Goal: Task Accomplishment & Management: Manage account settings

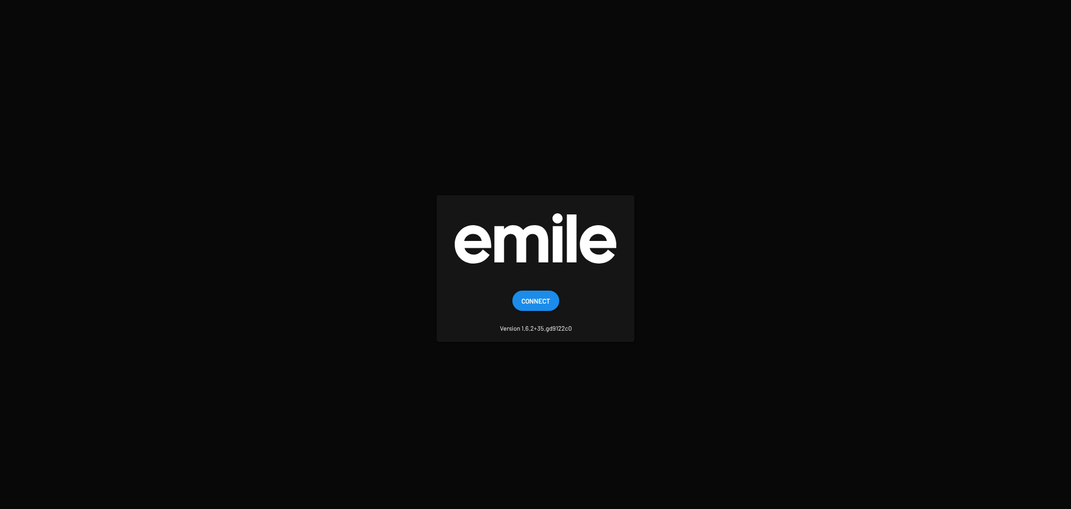
drag, startPoint x: 537, startPoint y: 306, endPoint x: 493, endPoint y: 297, distance: 45.5
click at [537, 306] on span "Connect" at bounding box center [535, 301] width 29 height 20
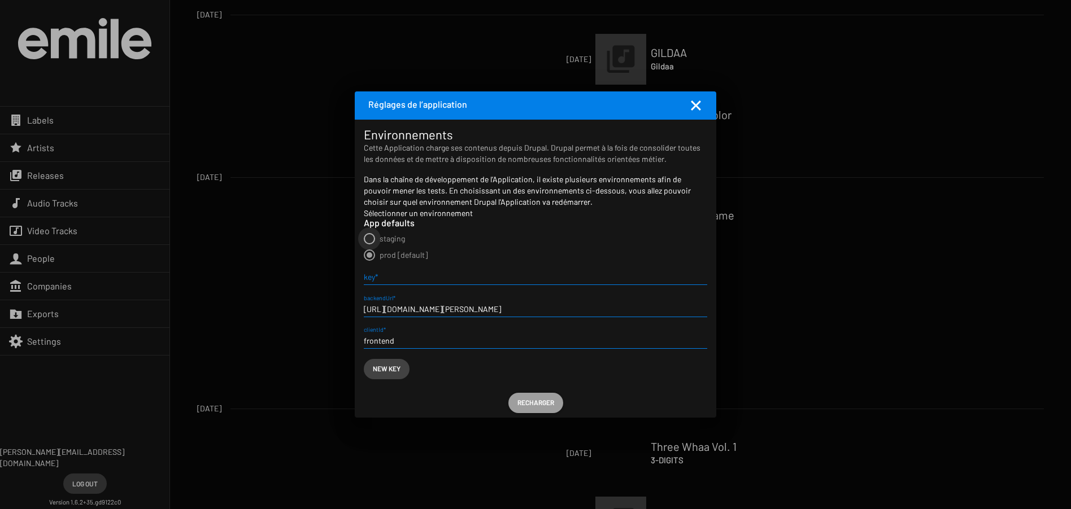
click at [369, 236] on span "Sélectionner un environnement par défaut" at bounding box center [369, 238] width 11 height 11
click at [369, 245] on input "staging" at bounding box center [369, 245] width 1 height 1
radio input "true"
click at [537, 402] on span "Recharger" at bounding box center [535, 403] width 37 height 20
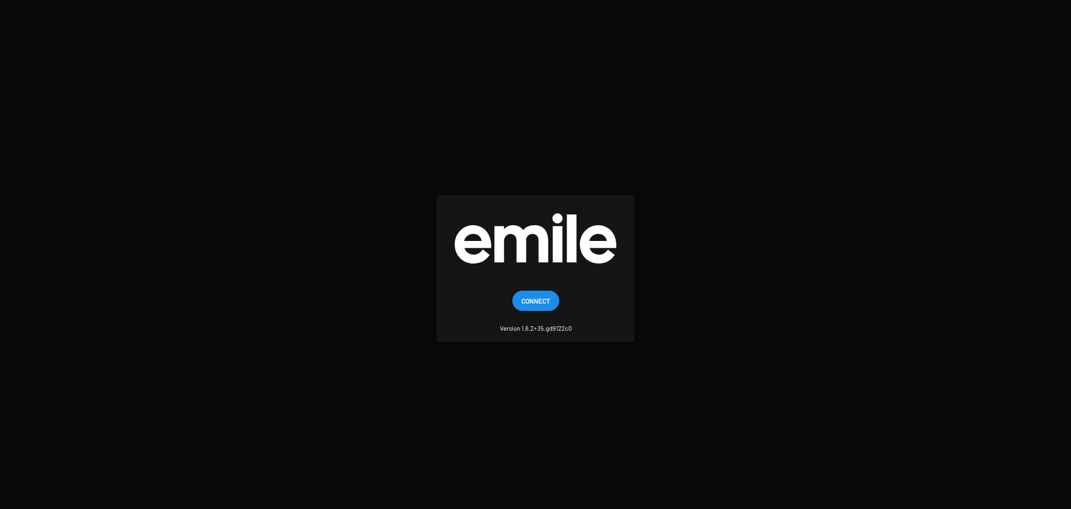
click at [539, 296] on span "Connect" at bounding box center [535, 301] width 29 height 20
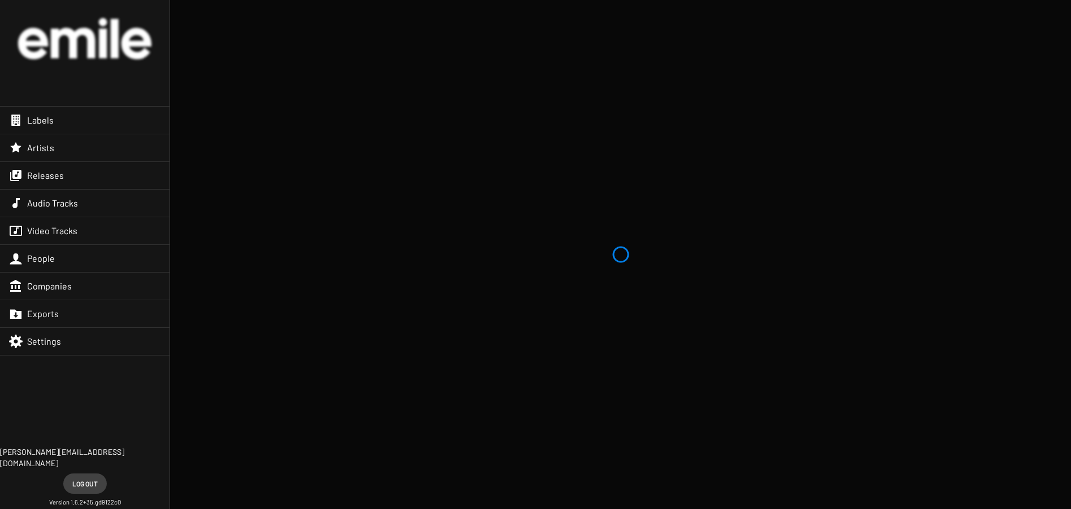
click at [79, 173] on div "Releases" at bounding box center [84, 175] width 169 height 27
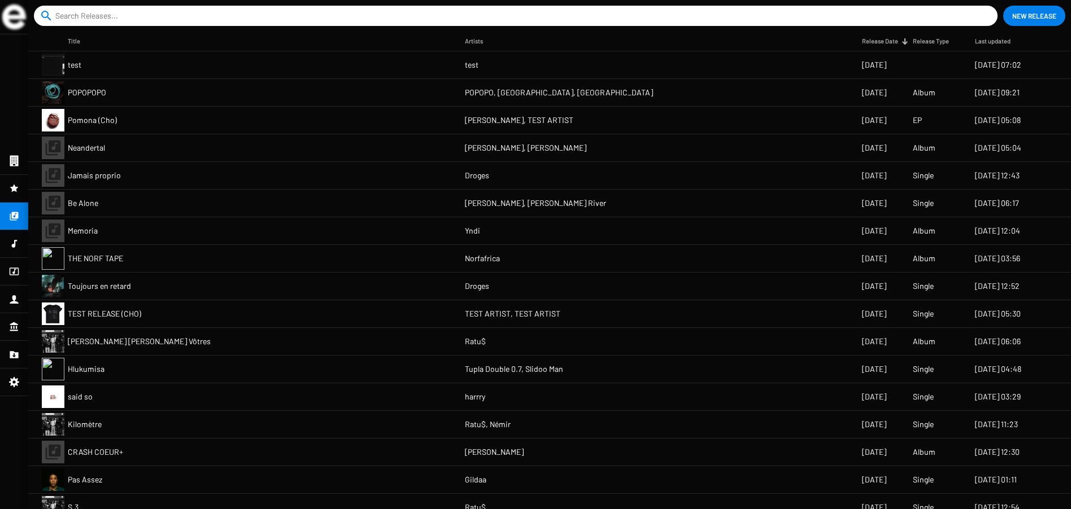
click at [158, 94] on mat-cell "POPOPOPO" at bounding box center [266, 92] width 397 height 27
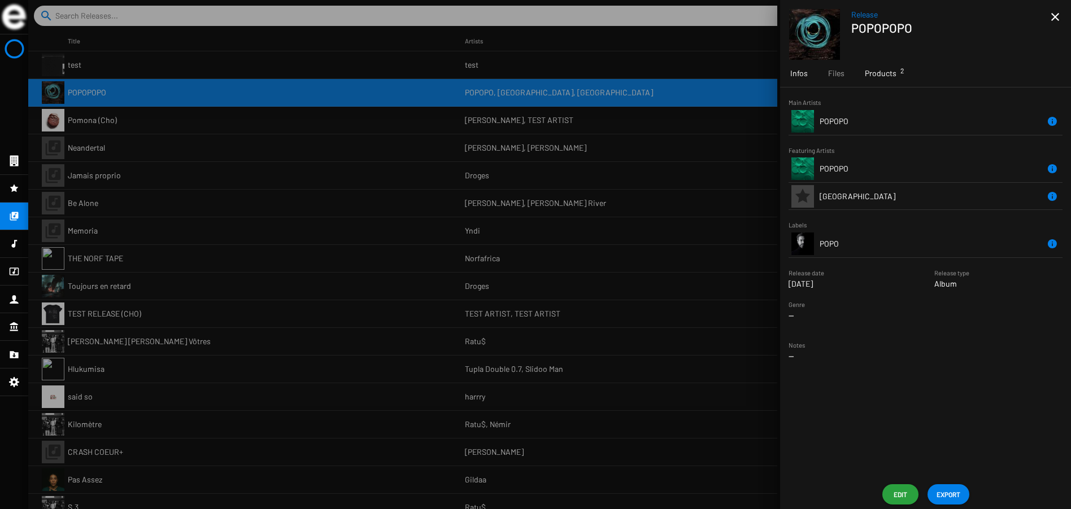
drag, startPoint x: 896, startPoint y: 74, endPoint x: 884, endPoint y: 76, distance: 11.5
click at [894, 75] on div "Products 2" at bounding box center [881, 73] width 52 height 27
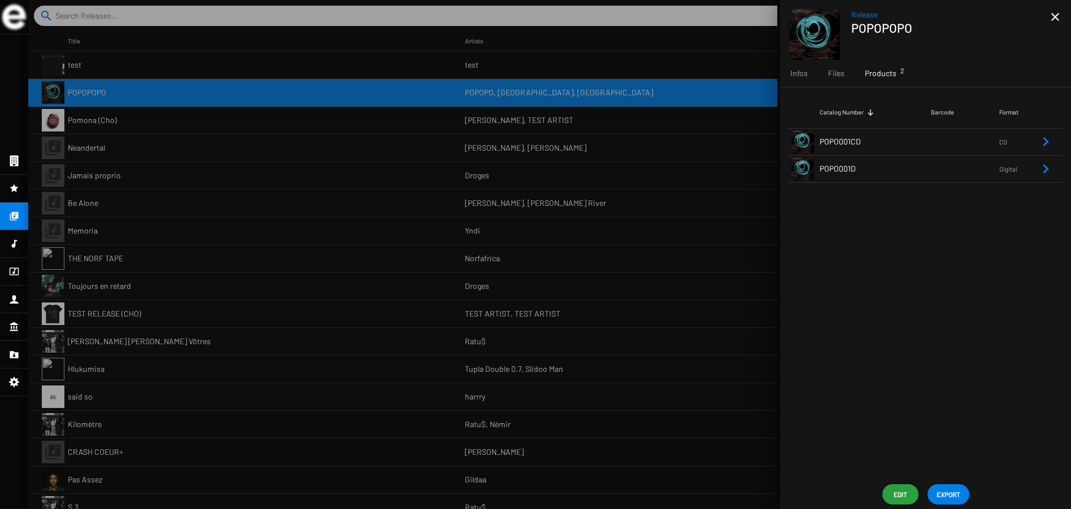
click at [903, 142] on td "POPO001CD" at bounding box center [875, 141] width 111 height 27
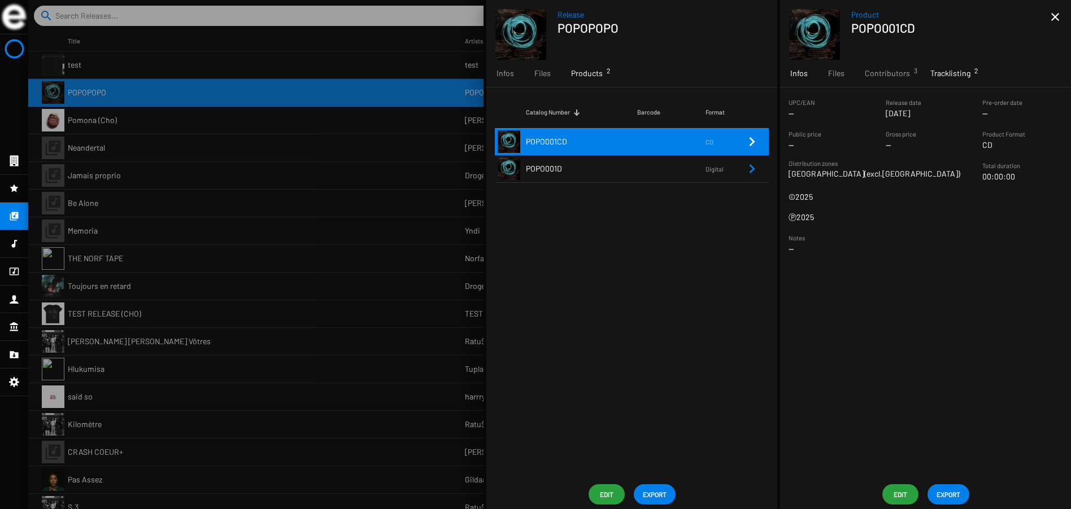
click at [954, 76] on span "Tracklisting 2" at bounding box center [950, 73] width 40 height 11
click at [910, 145] on span "POZIC" at bounding box center [881, 141] width 112 height 11
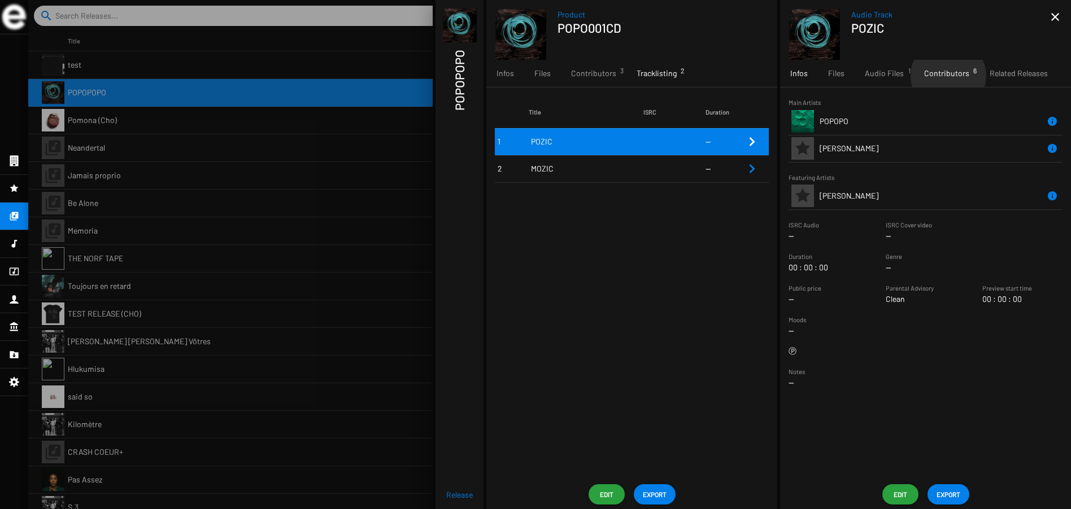
click at [946, 76] on span "Contributors 6" at bounding box center [946, 73] width 45 height 11
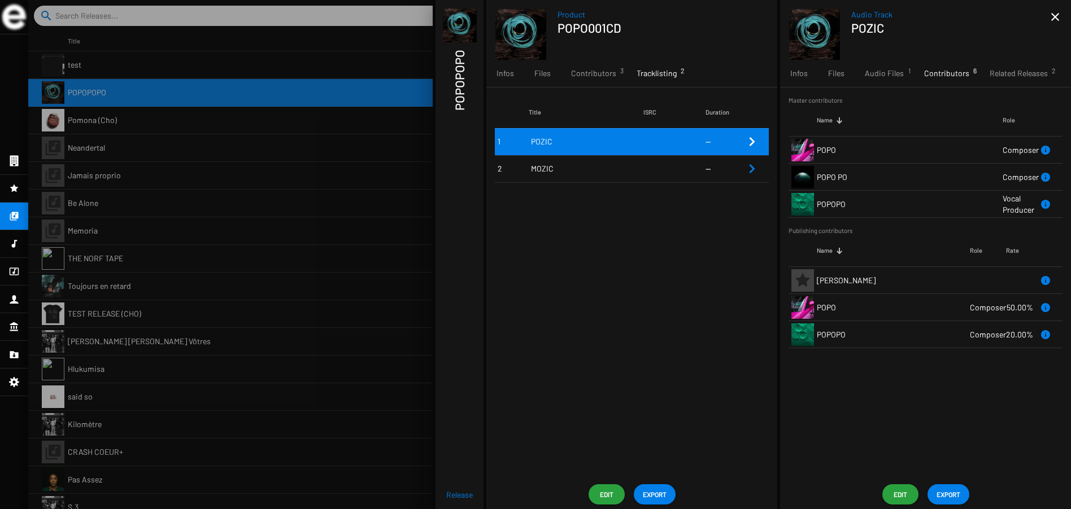
click at [461, 71] on h1 "POPOPOPO" at bounding box center [459, 80] width 15 height 61
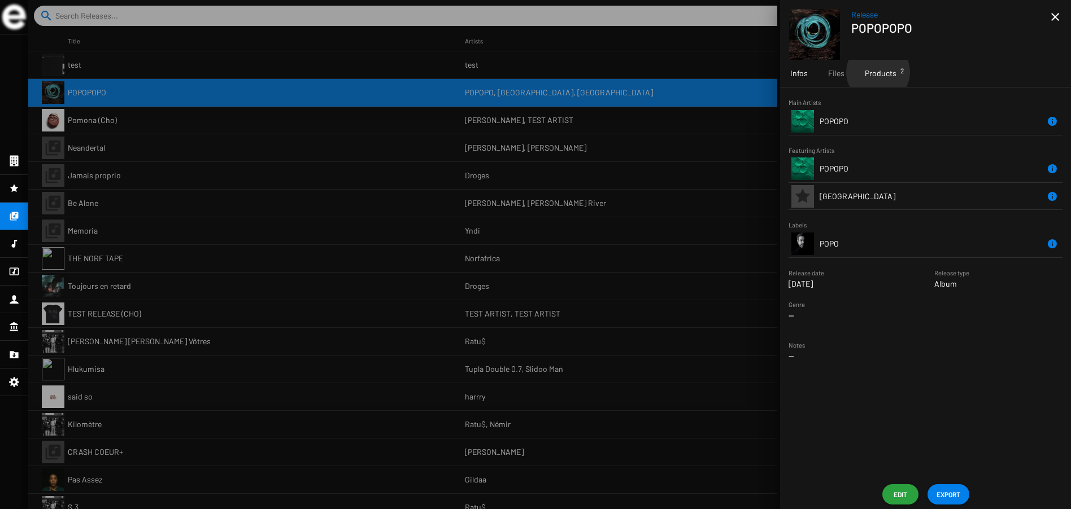
click at [877, 72] on span "Products 2" at bounding box center [881, 73] width 32 height 11
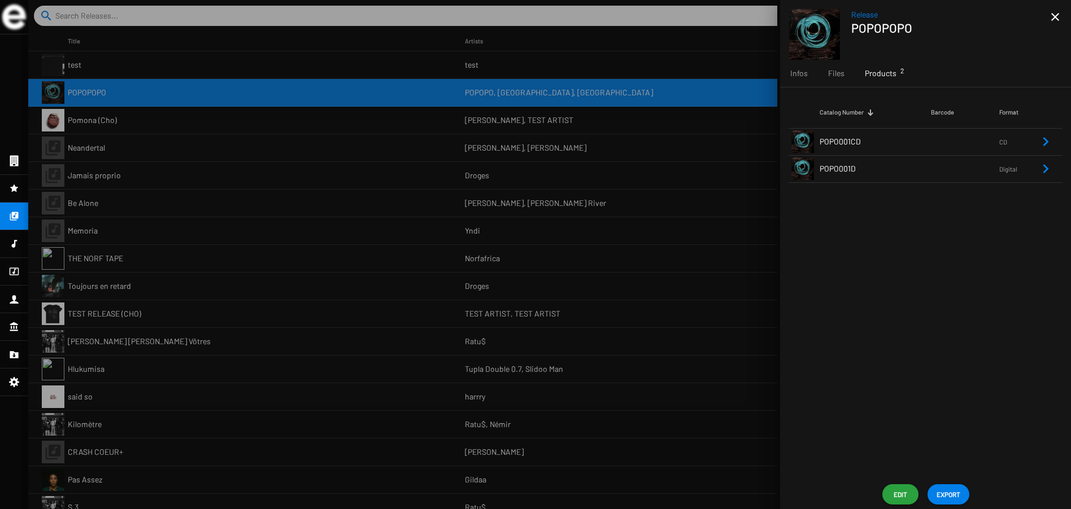
click at [902, 494] on span "Edit" at bounding box center [900, 495] width 18 height 20
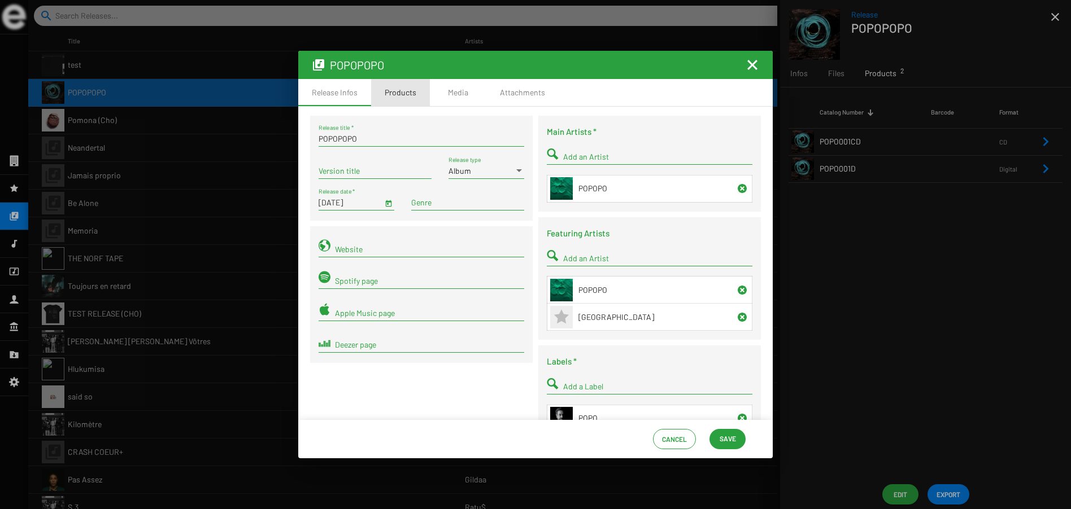
click at [401, 93] on div "Products" at bounding box center [401, 92] width 32 height 11
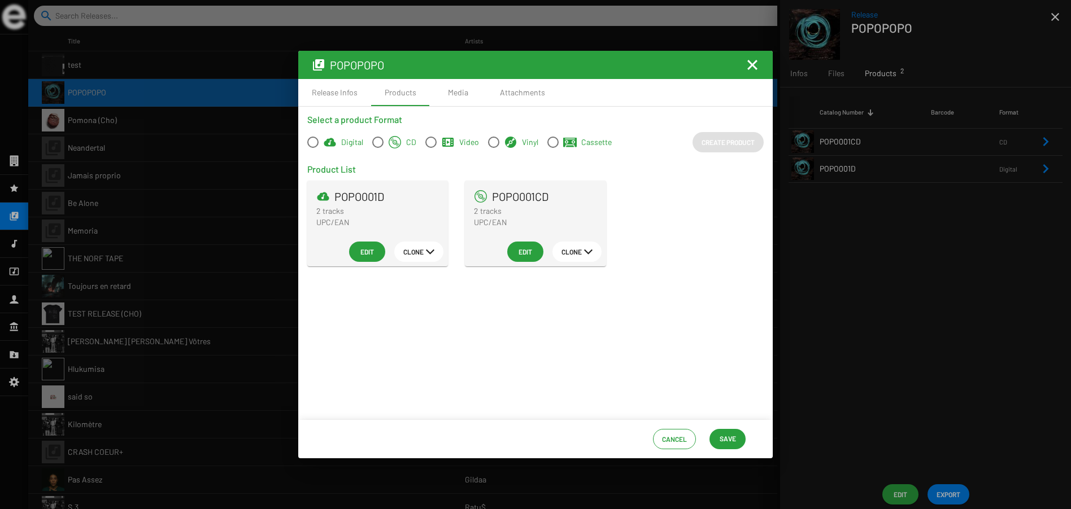
click at [429, 248] on mat-icon at bounding box center [430, 251] width 8 height 8
click at [430, 359] on button "Vinyl" at bounding box center [425, 361] width 63 height 27
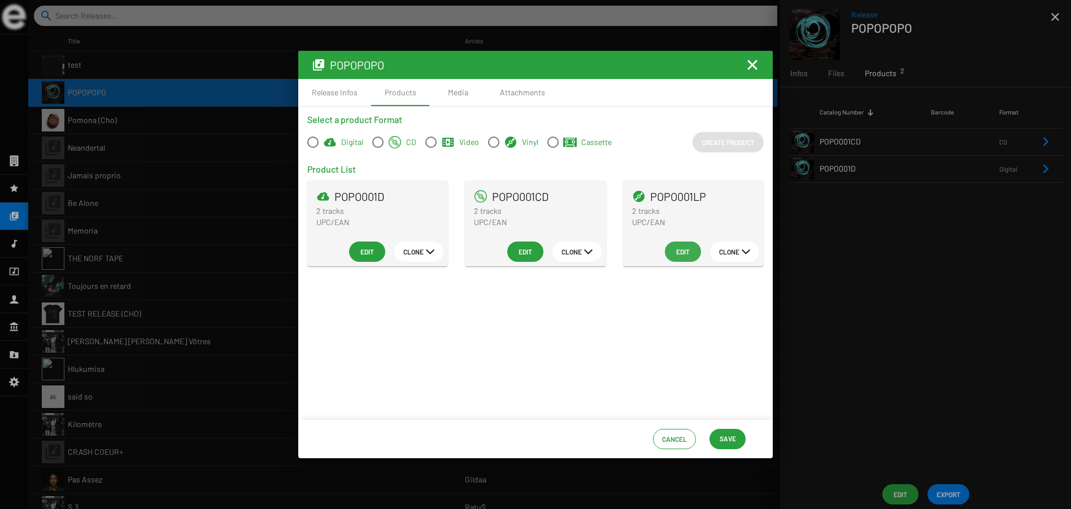
click at [686, 254] on span "Edit" at bounding box center [683, 252] width 18 height 20
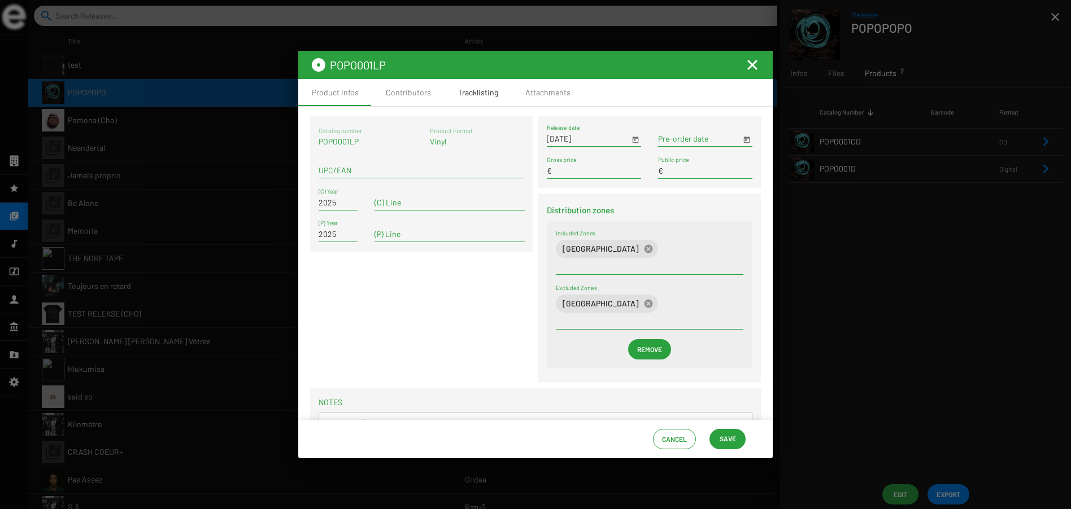
click at [487, 94] on div "Tracklisting" at bounding box center [478, 92] width 40 height 11
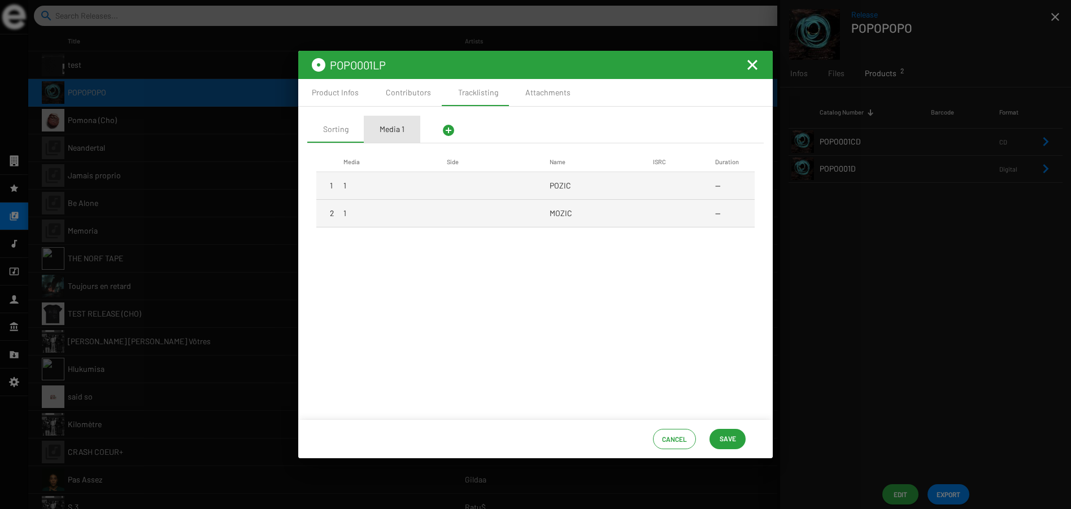
click at [396, 129] on div "Media 1" at bounding box center [392, 129] width 25 height 11
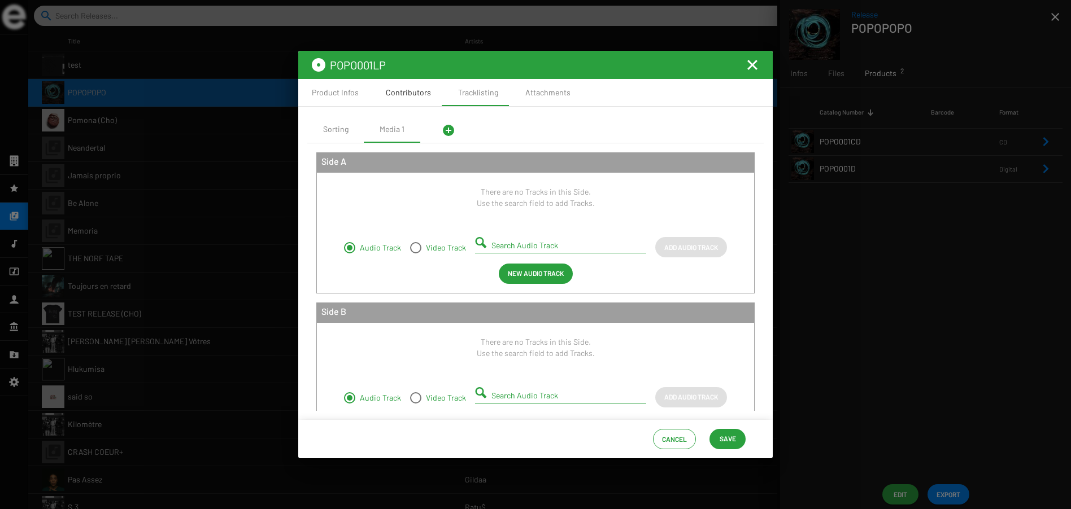
click at [401, 89] on div "Contributors" at bounding box center [408, 92] width 45 height 11
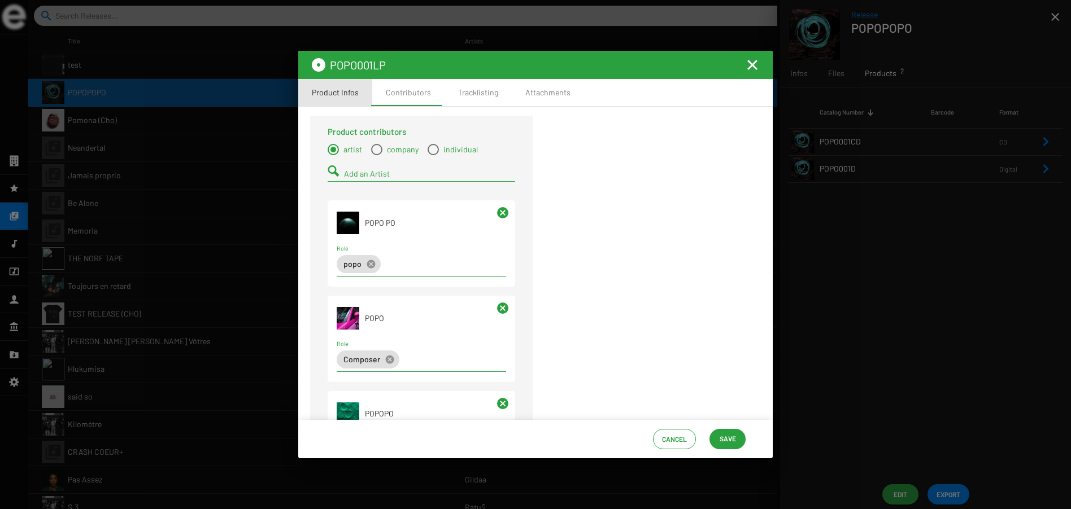
click at [332, 91] on div "Product Infos" at bounding box center [335, 92] width 47 height 11
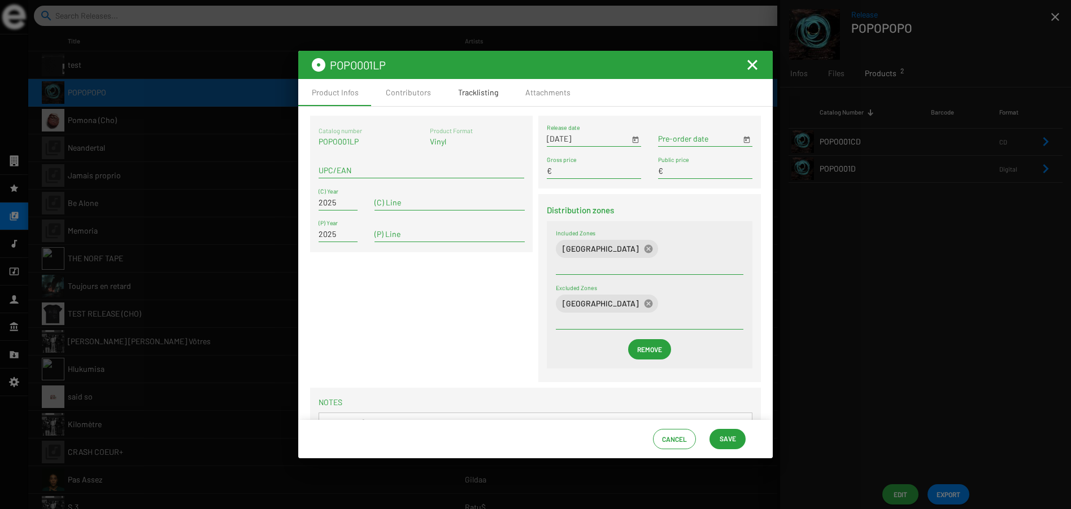
click at [472, 92] on div "Tracklisting" at bounding box center [478, 92] width 40 height 11
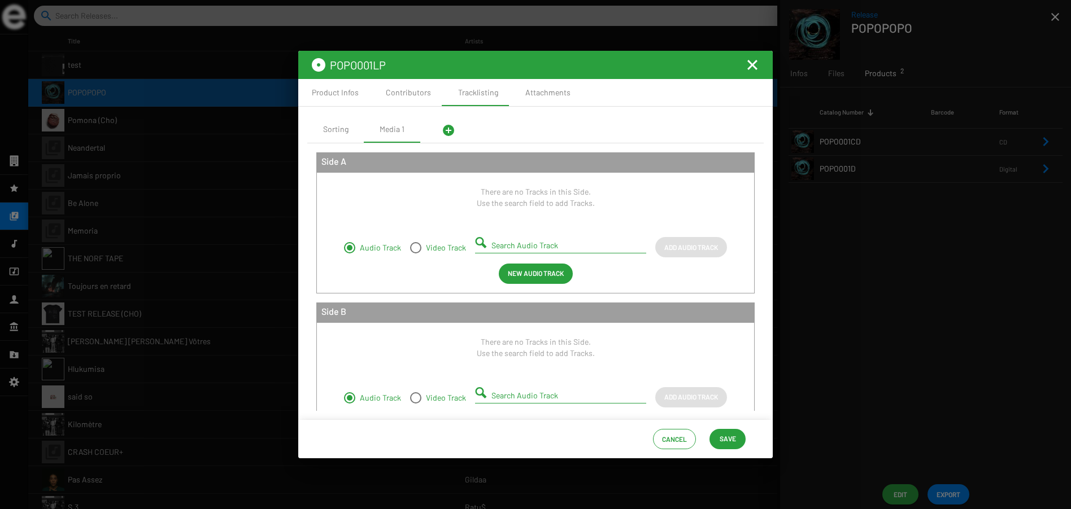
click at [510, 246] on input "Search Audio Track" at bounding box center [562, 245] width 143 height 9
click at [905, 210] on div at bounding box center [535, 254] width 1071 height 509
click at [751, 65] on mat-icon "Fermer la fenêtre" at bounding box center [753, 65] width 14 height 14
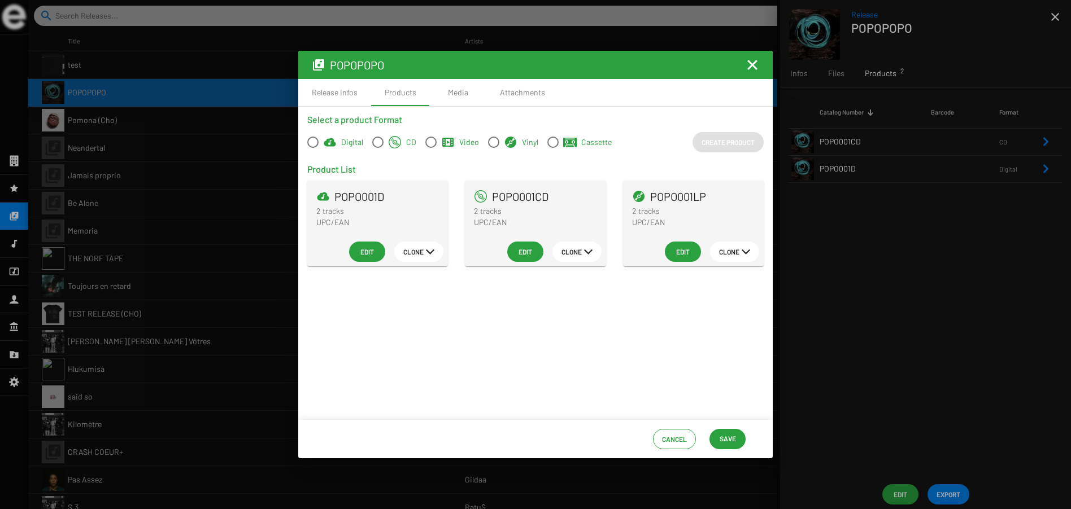
click at [753, 66] on mat-icon "Fermer la fenêtre" at bounding box center [753, 65] width 14 height 14
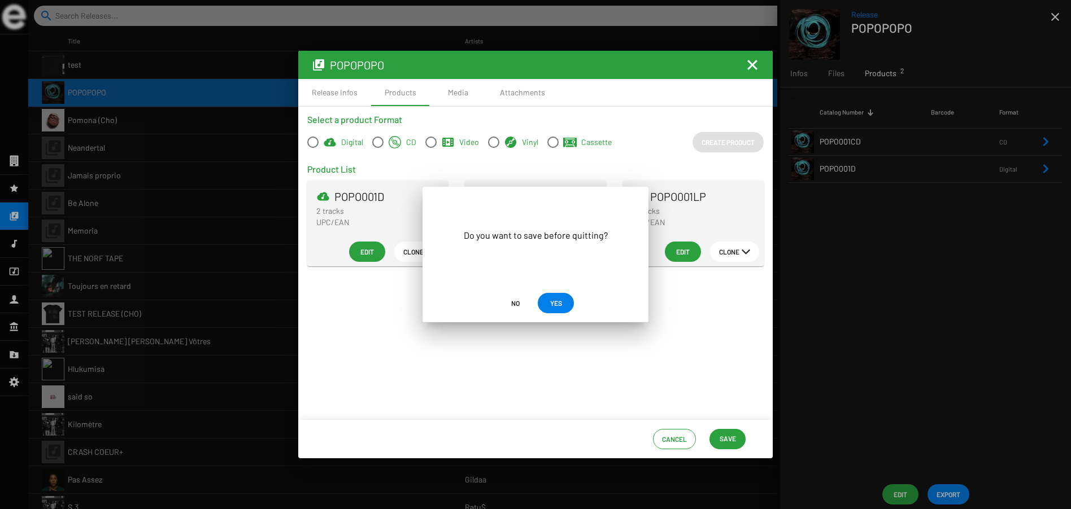
drag, startPoint x: 516, startPoint y: 302, endPoint x: 457, endPoint y: 281, distance: 62.5
click at [516, 302] on span "No" at bounding box center [515, 303] width 8 height 20
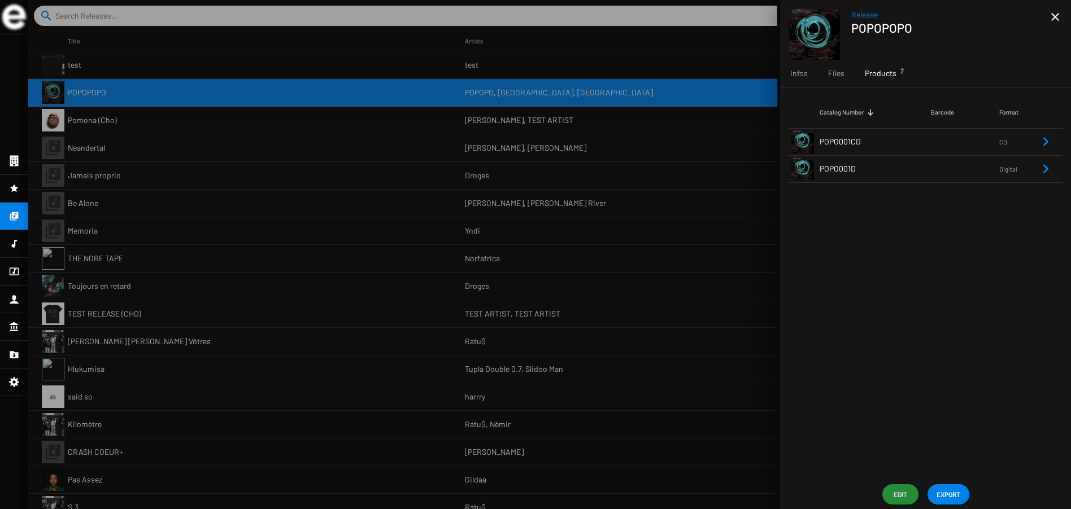
click at [869, 138] on td "POPO001CD" at bounding box center [875, 141] width 111 height 27
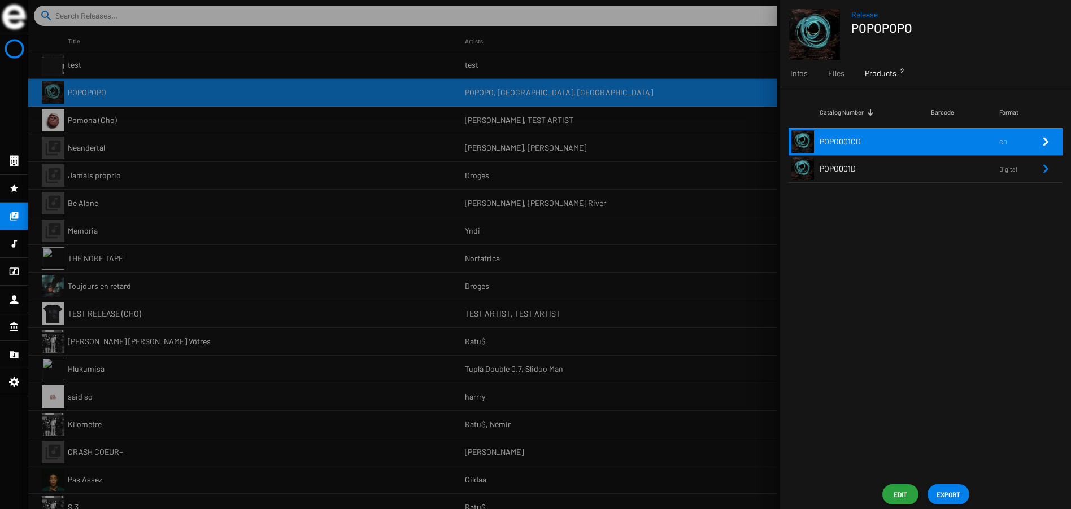
click at [914, 145] on td "POPO001CD" at bounding box center [875, 141] width 111 height 27
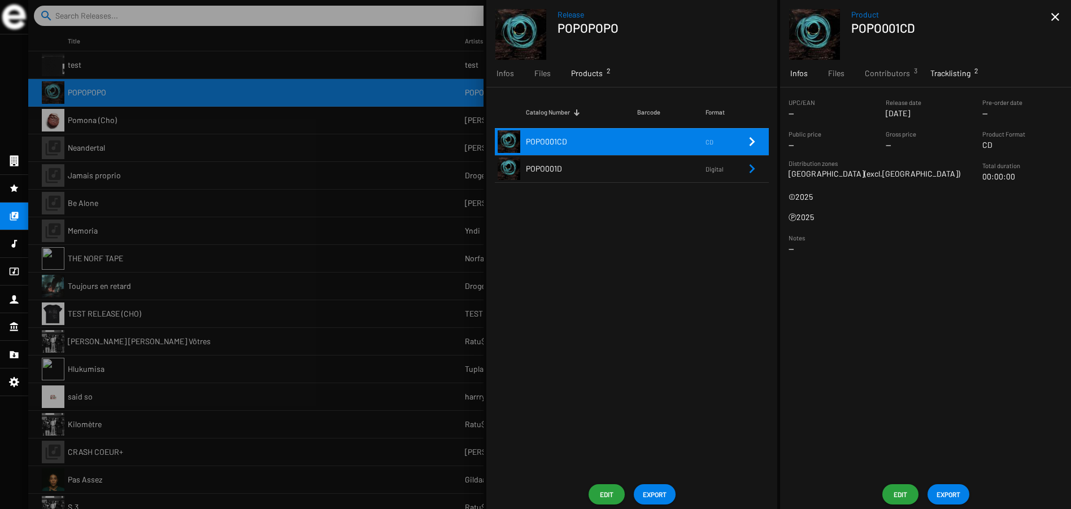
click at [953, 73] on span "Tracklisting 2" at bounding box center [950, 73] width 40 height 11
click at [605, 494] on span "Edit" at bounding box center [607, 495] width 18 height 20
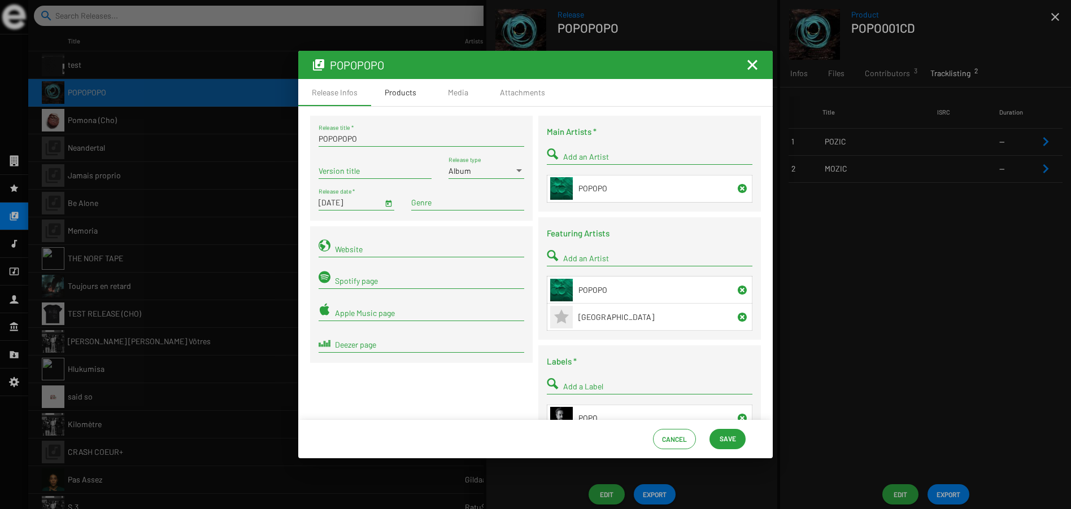
click at [396, 92] on div "Products" at bounding box center [401, 92] width 32 height 11
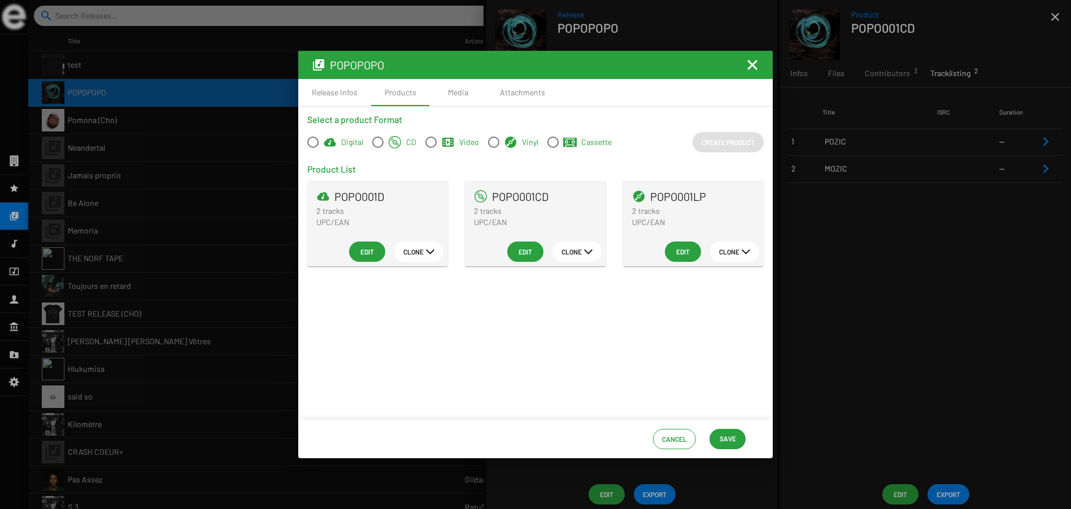
click at [683, 252] on span "Edit" at bounding box center [683, 252] width 18 height 20
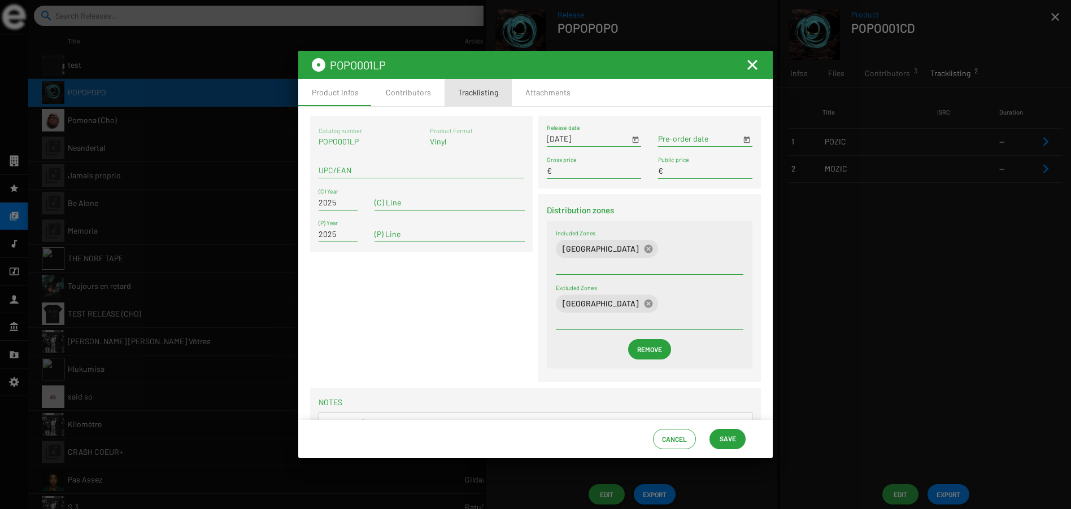
click at [481, 93] on div "Tracklisting" at bounding box center [478, 92] width 40 height 11
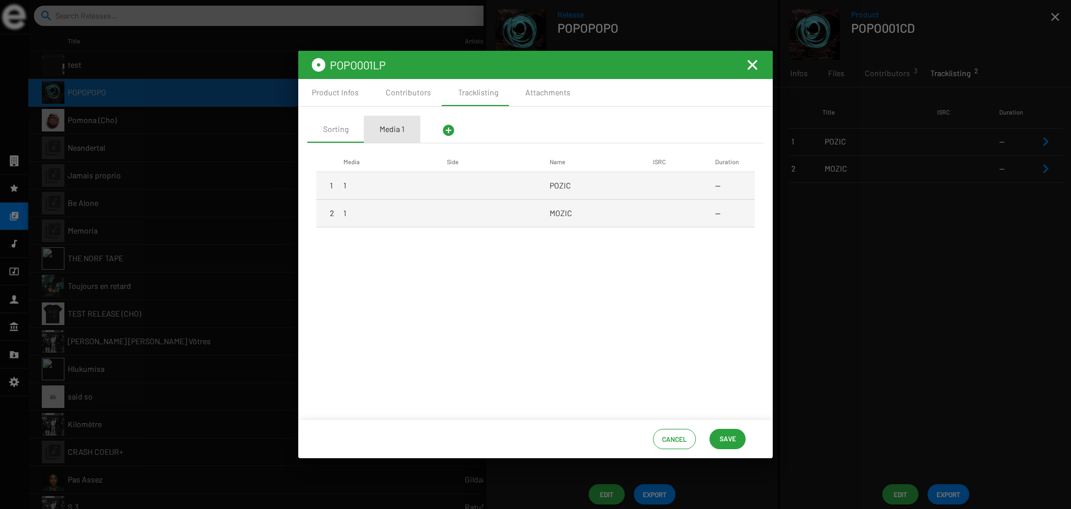
click at [394, 129] on div "Media 1" at bounding box center [392, 129] width 25 height 11
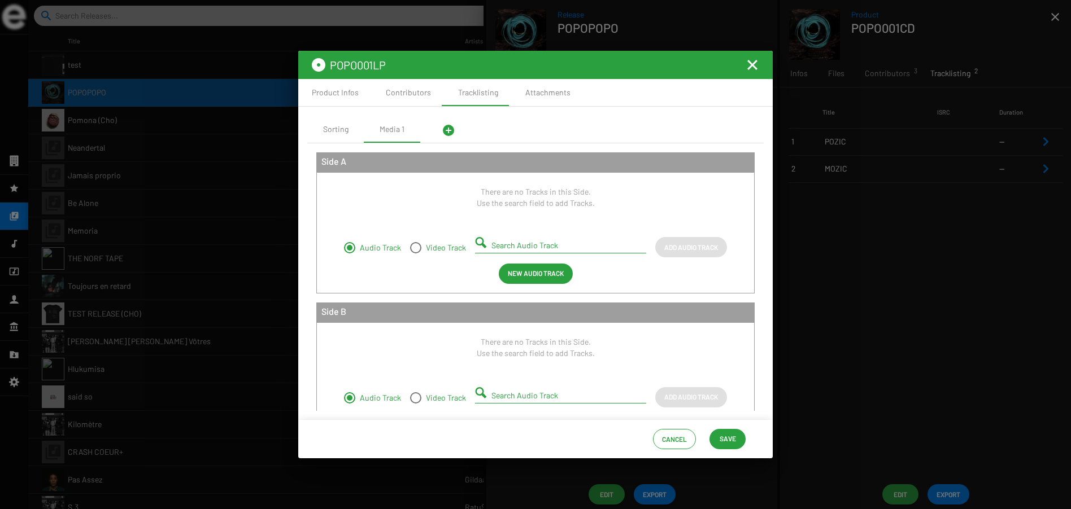
click at [520, 246] on input "Search Audio Track" at bounding box center [562, 245] width 143 height 9
type input "POZIC"
click at [512, 270] on span "POZIC" at bounding box center [557, 267] width 149 height 14
click at [509, 396] on input "Search Audio Track" at bounding box center [562, 395] width 143 height 9
click at [665, 247] on span "Add Audio Track" at bounding box center [691, 247] width 54 height 20
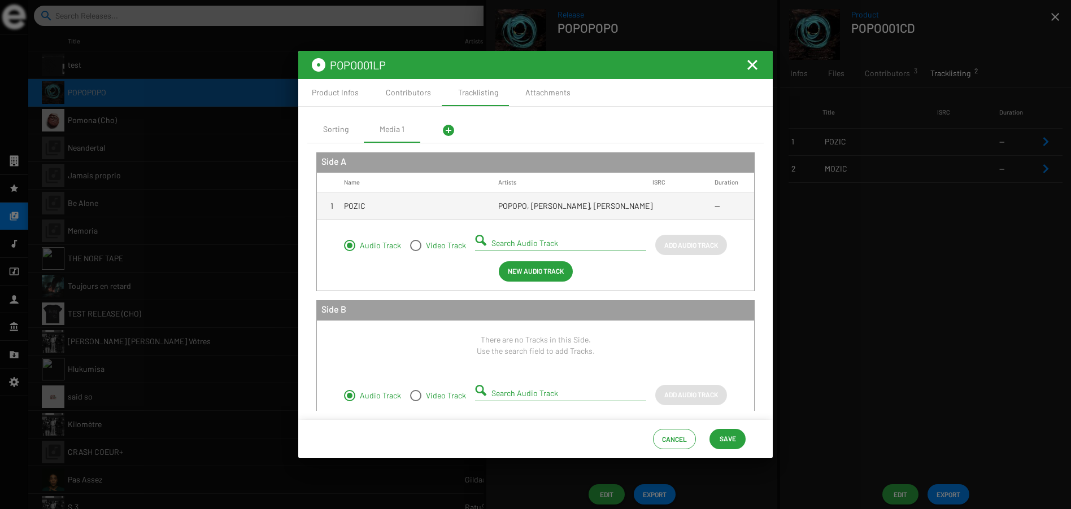
click at [503, 391] on input "Search Audio Track" at bounding box center [562, 393] width 143 height 9
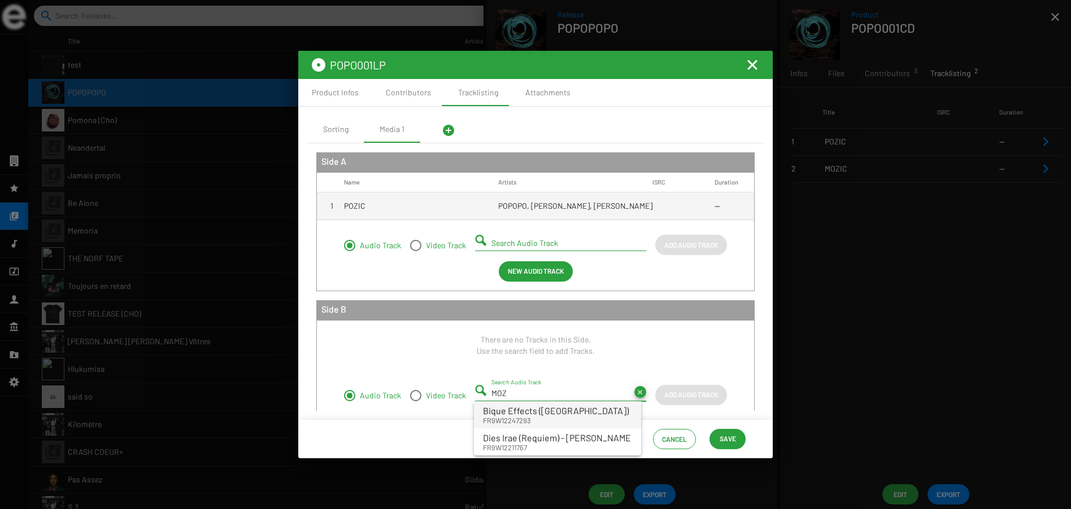
click at [527, 416] on small "FR9W12247293" at bounding box center [556, 421] width 146 height 10
type input "Bique Effects (Mozambique) - FR9W12247293"
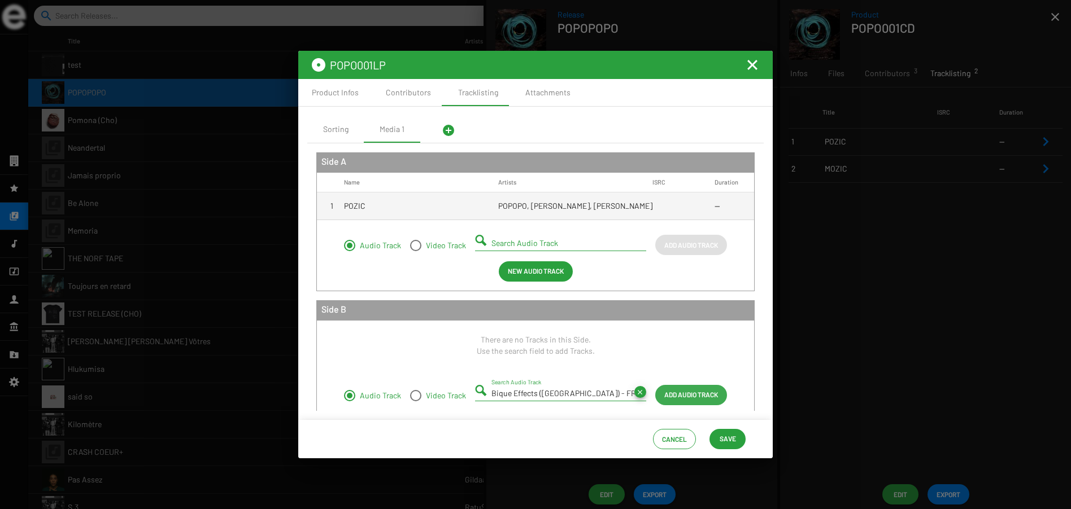
click at [691, 395] on span "Add Audio Track" at bounding box center [691, 395] width 54 height 20
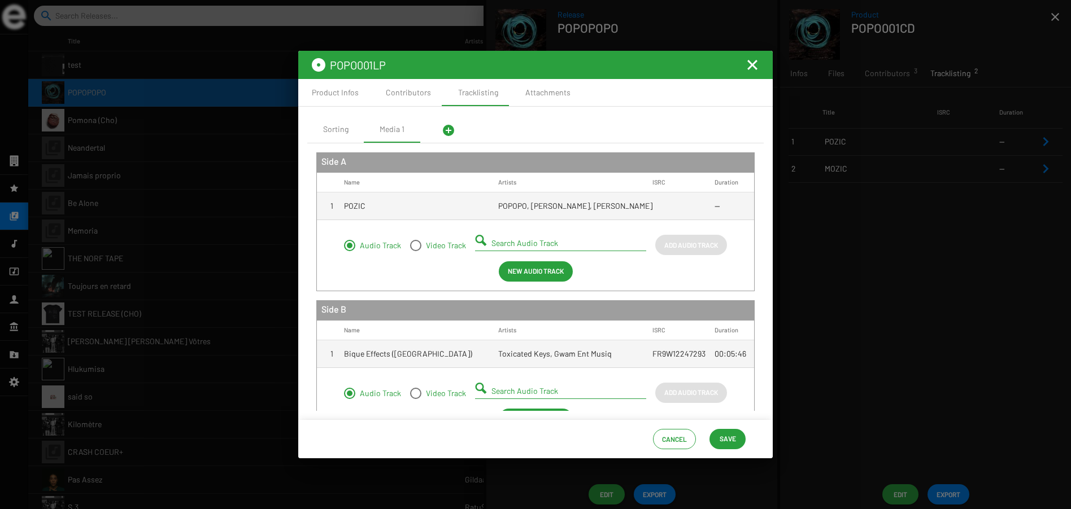
scroll to position [46, 0]
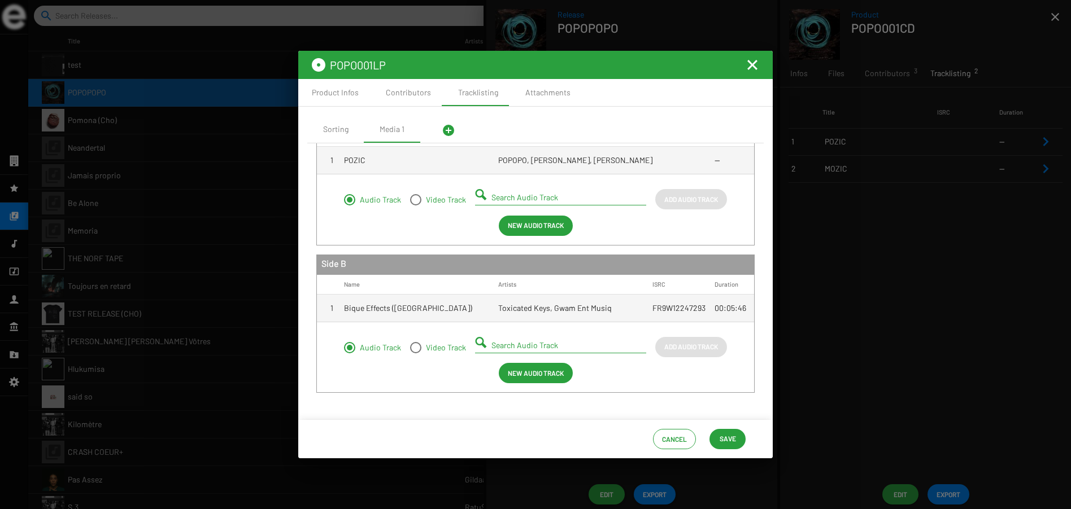
click at [731, 436] on span "Save" at bounding box center [728, 439] width 16 height 20
click at [407, 93] on div "Contributors" at bounding box center [408, 92] width 45 height 11
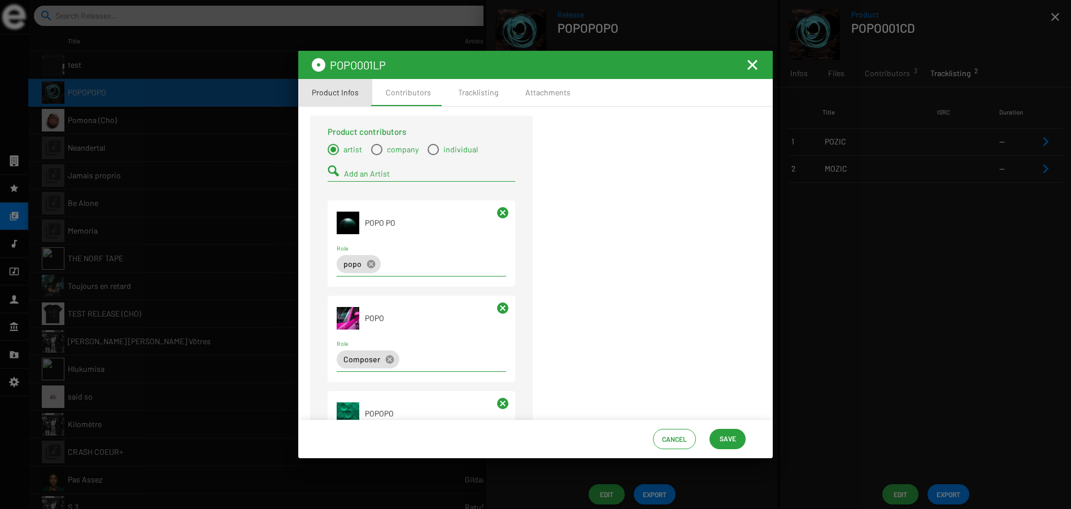
click at [346, 95] on div "Product Infos" at bounding box center [335, 92] width 47 height 11
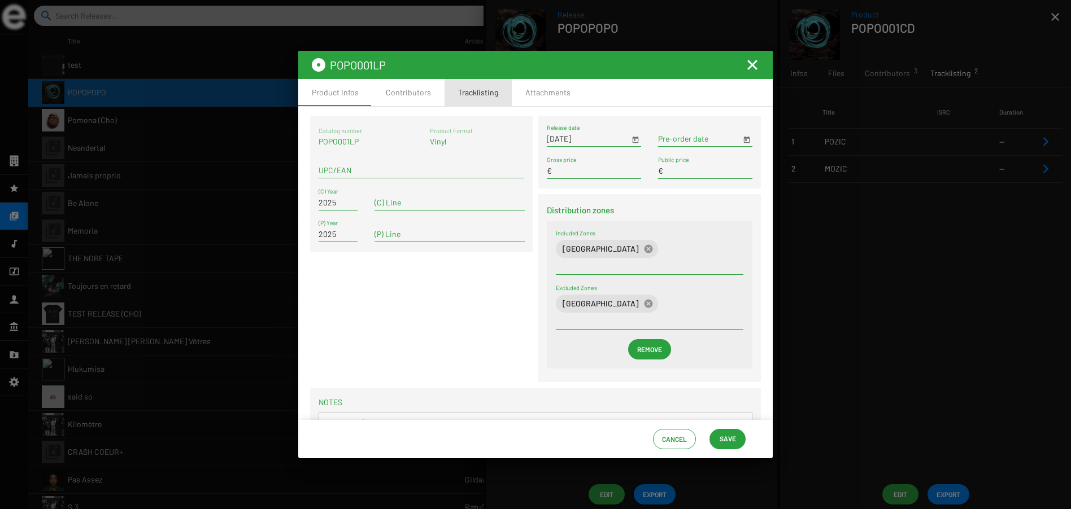
click at [482, 92] on div "Tracklisting" at bounding box center [478, 92] width 40 height 11
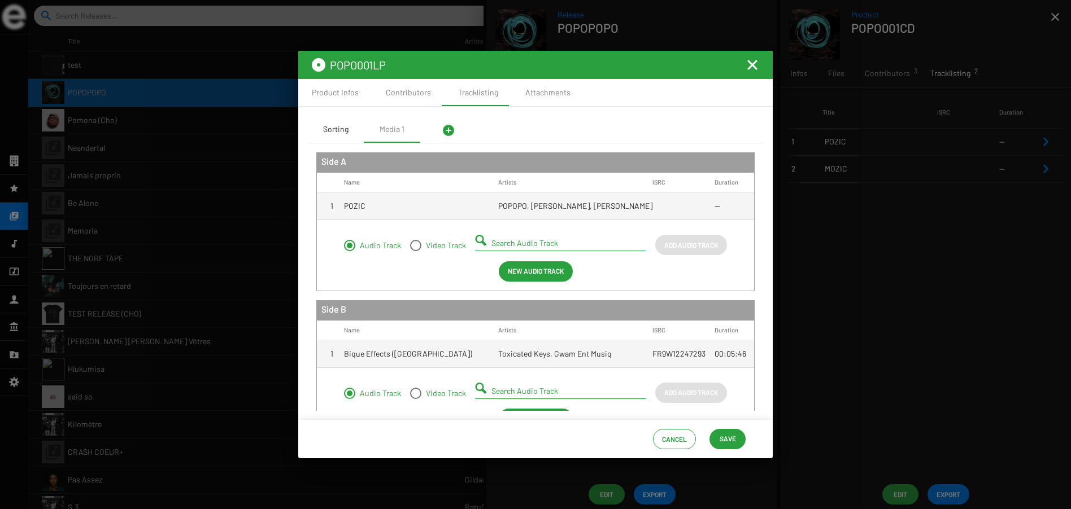
click at [334, 129] on div "Sorting" at bounding box center [335, 129] width 25 height 11
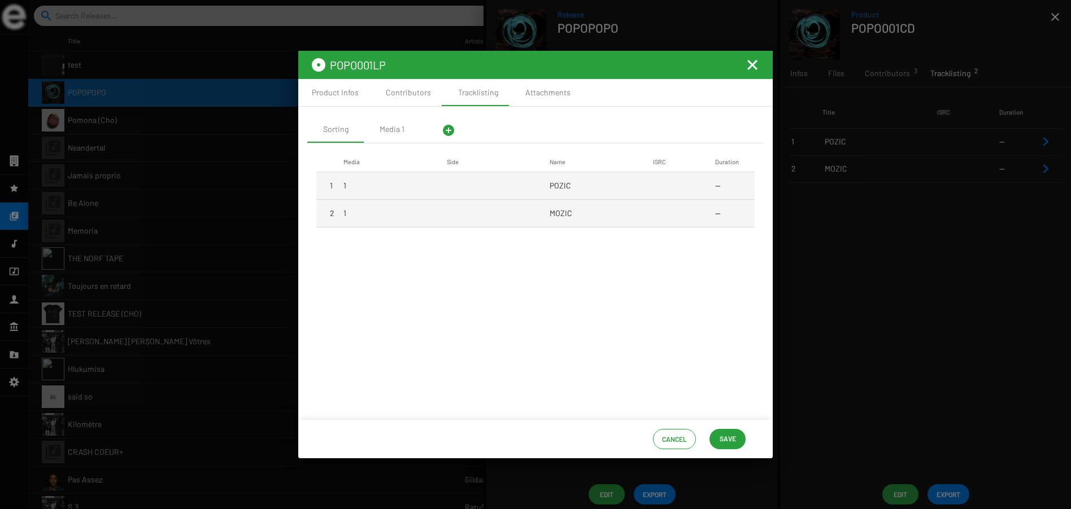
click at [564, 186] on span "POZIC" at bounding box center [560, 185] width 21 height 11
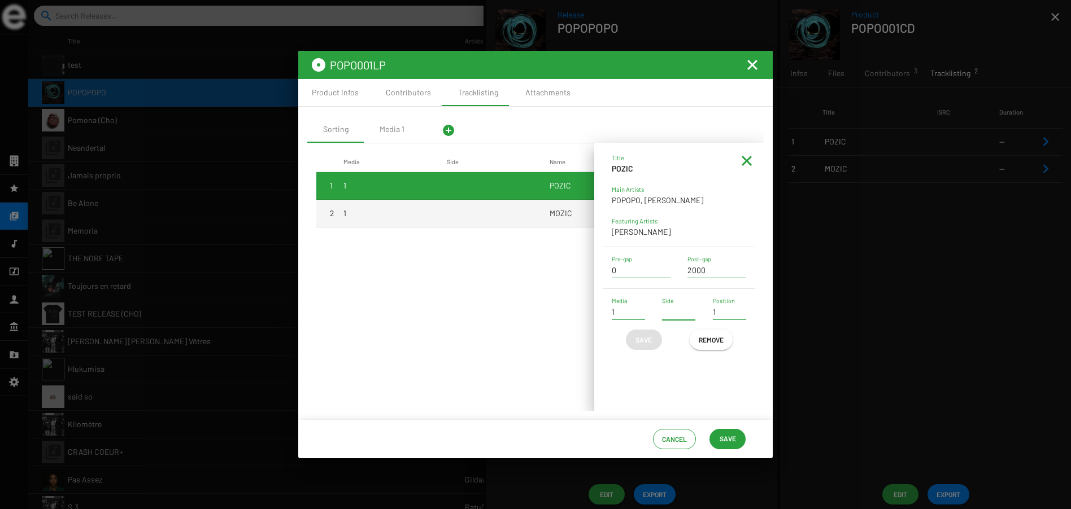
click at [676, 309] on input "Side" at bounding box center [678, 312] width 33 height 9
type input "1"
type input "A"
click at [645, 338] on span "Save" at bounding box center [644, 340] width 18 height 20
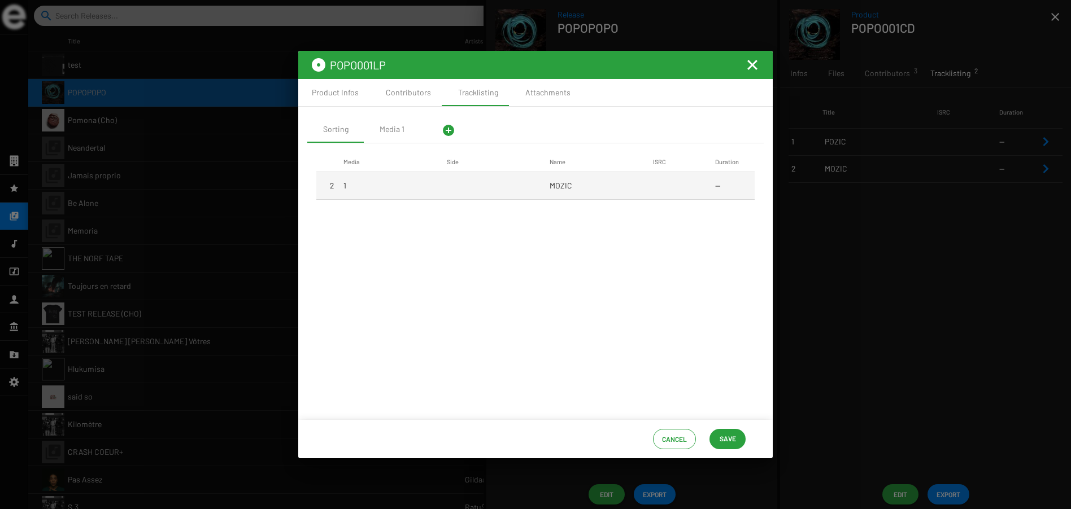
click at [570, 181] on span "MOZIC" at bounding box center [561, 185] width 23 height 11
type input "2"
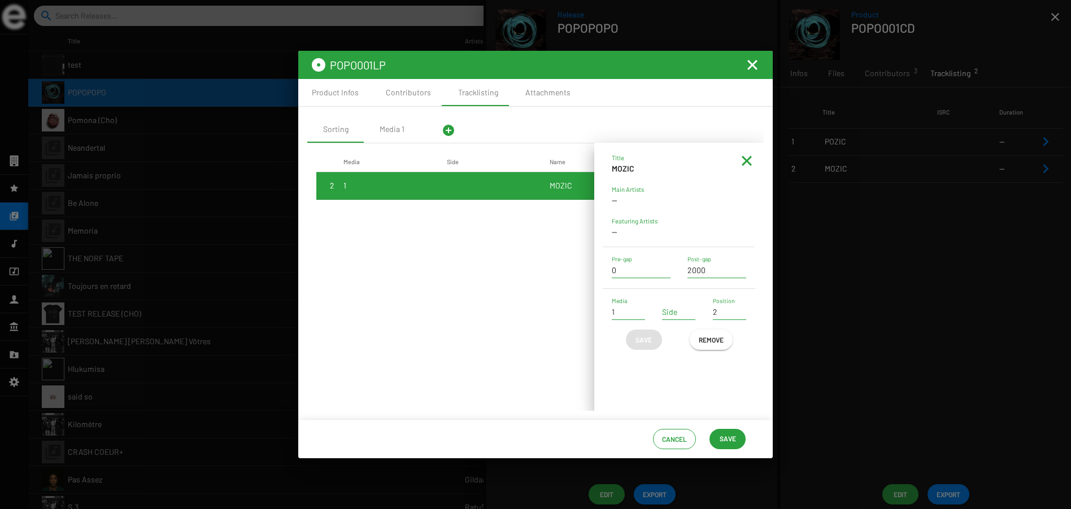
click at [669, 313] on input "Side" at bounding box center [678, 312] width 33 height 9
click at [650, 339] on span "Save" at bounding box center [644, 340] width 18 height 20
type input "B"
type input "1"
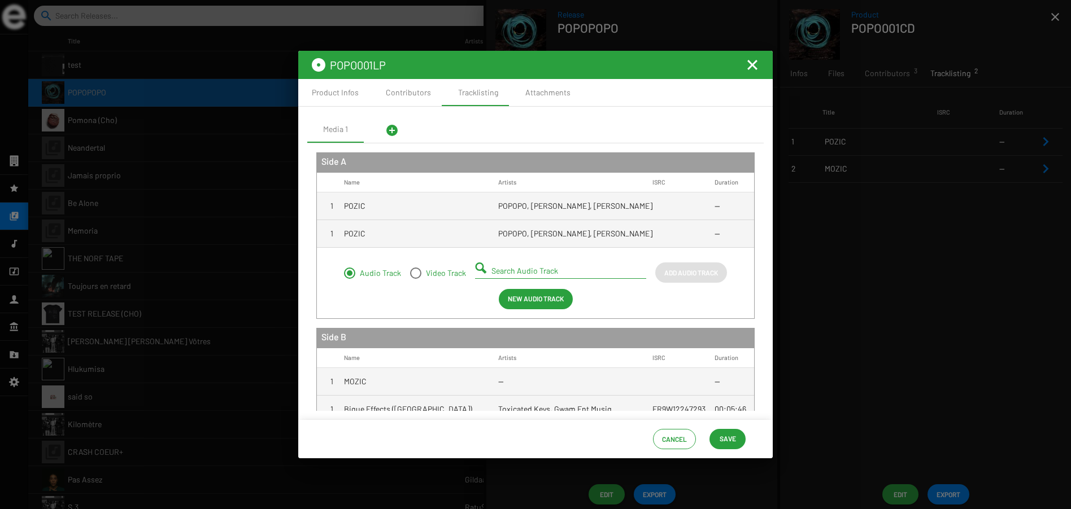
scroll to position [101, 0]
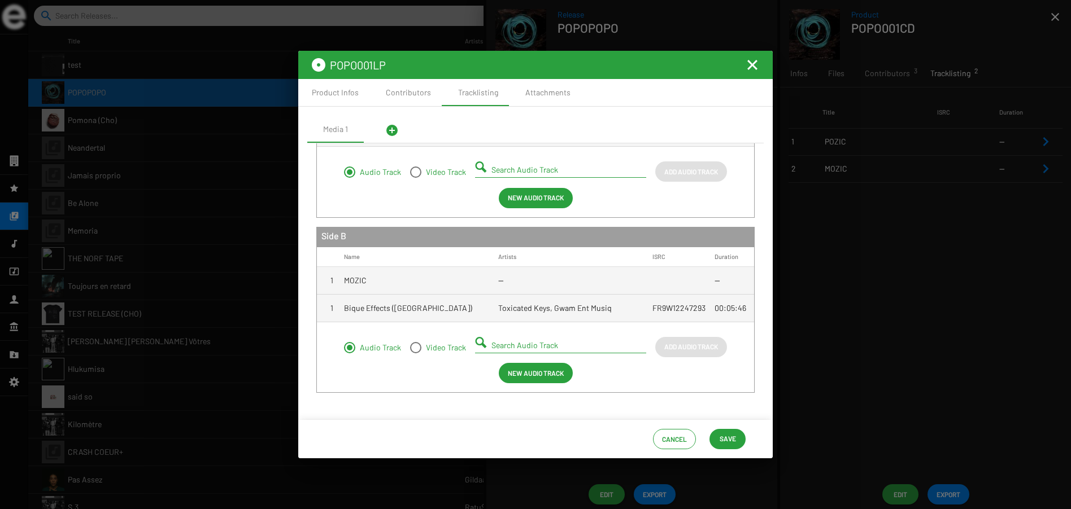
click at [681, 309] on mat-cell "FR9W12247293" at bounding box center [683, 308] width 62 height 27
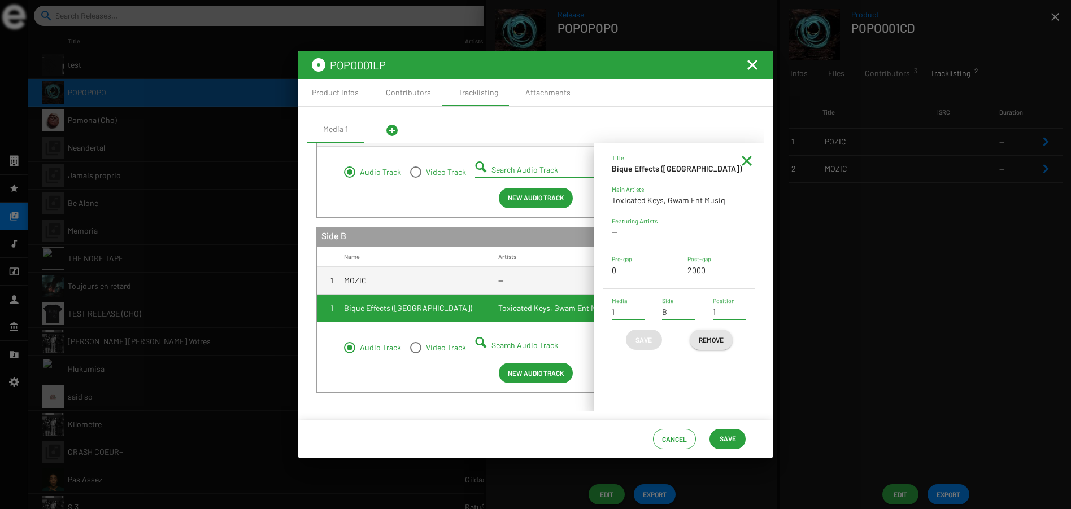
click at [709, 338] on span "Remove" at bounding box center [711, 340] width 25 height 20
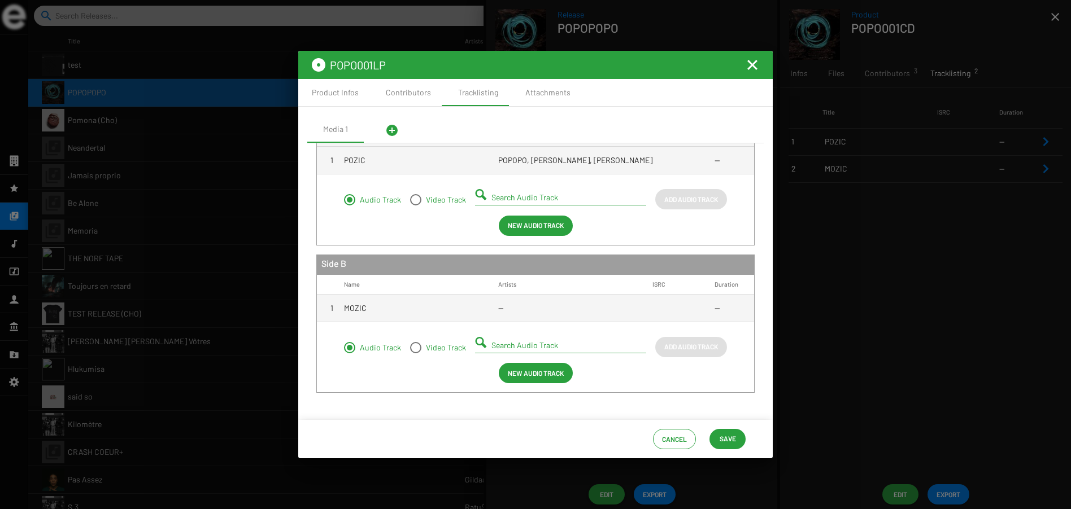
scroll to position [0, 0]
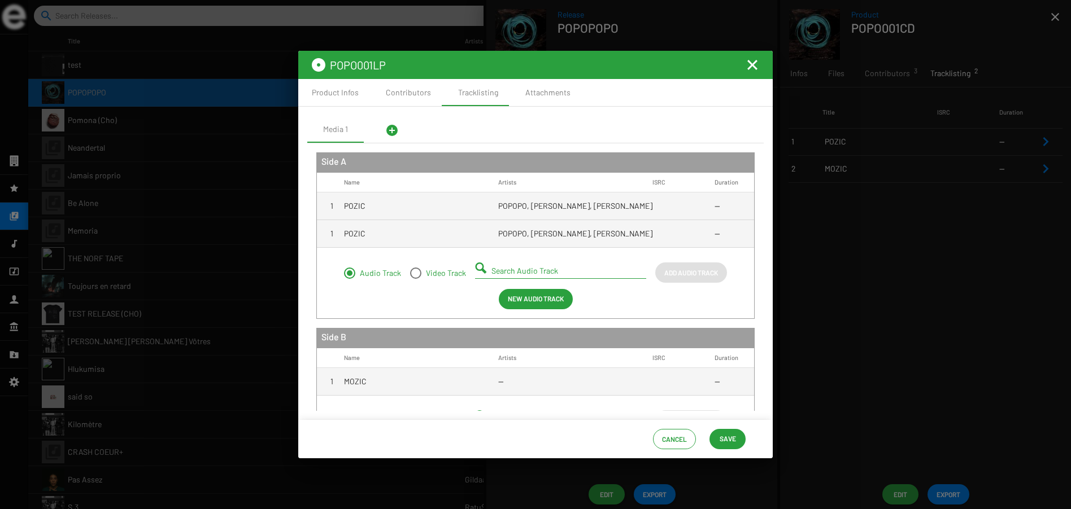
click at [591, 237] on mat-cell "POPOPO, Pierre Lapointe, Pierre Lapointe" at bounding box center [575, 233] width 154 height 27
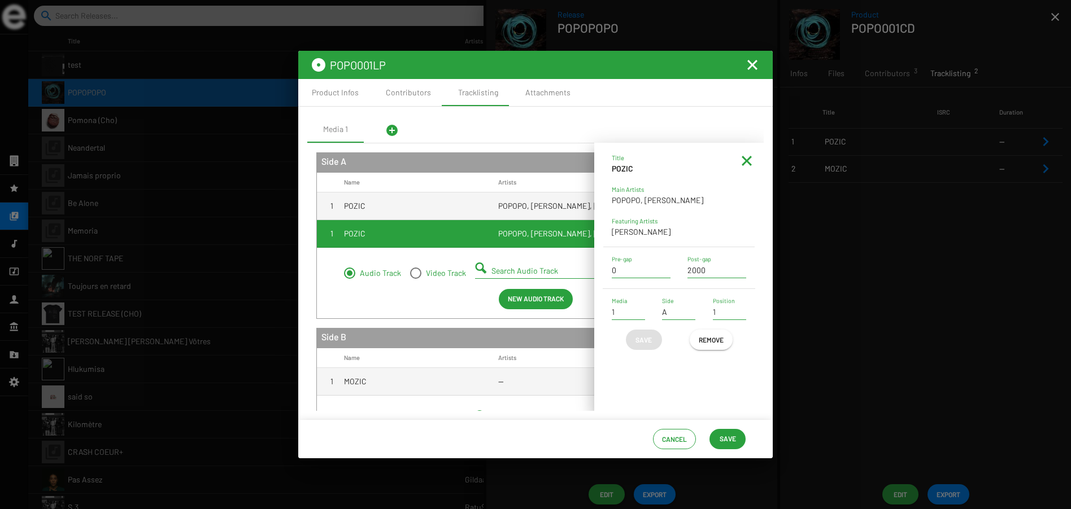
click at [711, 339] on span "Remove" at bounding box center [711, 340] width 25 height 20
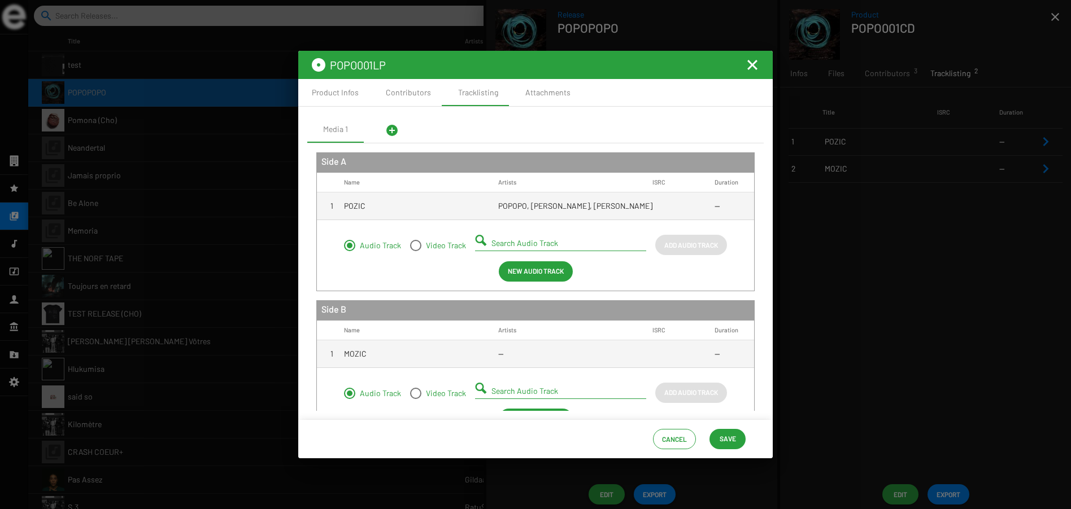
scroll to position [46, 0]
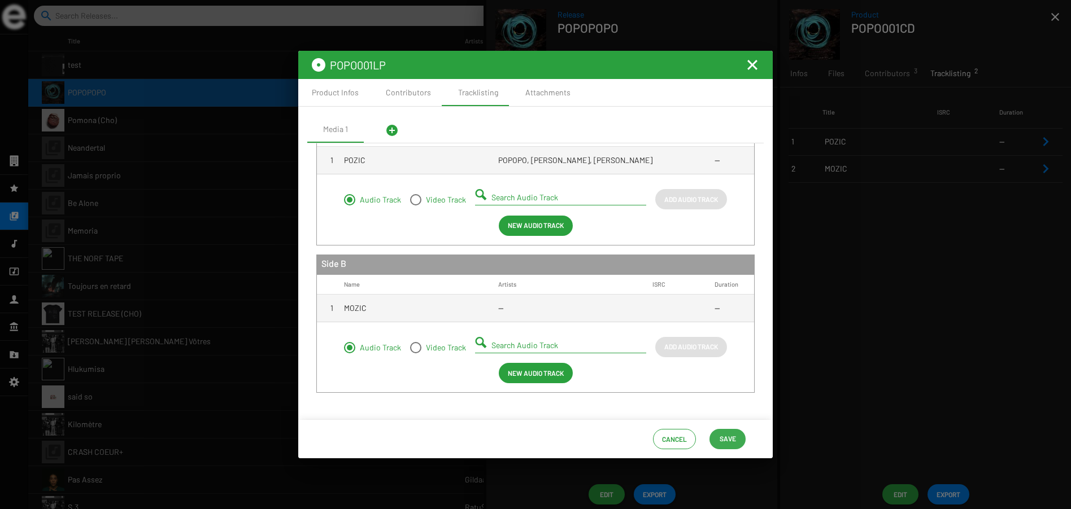
drag, startPoint x: 726, startPoint y: 442, endPoint x: 721, endPoint y: 433, distance: 9.9
click at [726, 442] on span "Save" at bounding box center [728, 439] width 16 height 20
type input "B"
click at [752, 66] on mat-icon "Fermer la fenêtre" at bounding box center [753, 65] width 14 height 14
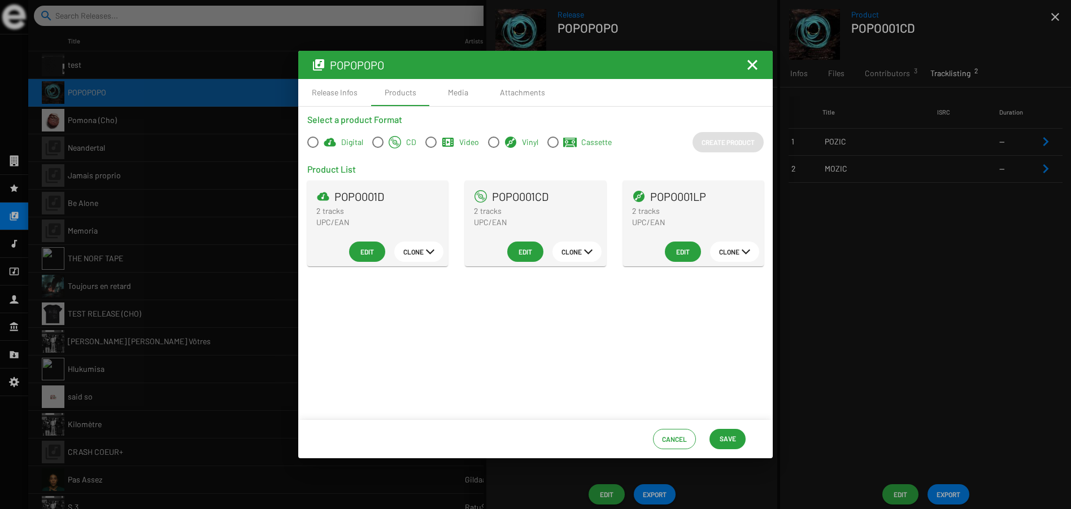
click at [740, 250] on span "Clone" at bounding box center [734, 252] width 31 height 20
click at [738, 385] on button "Cassette" at bounding box center [740, 388] width 63 height 27
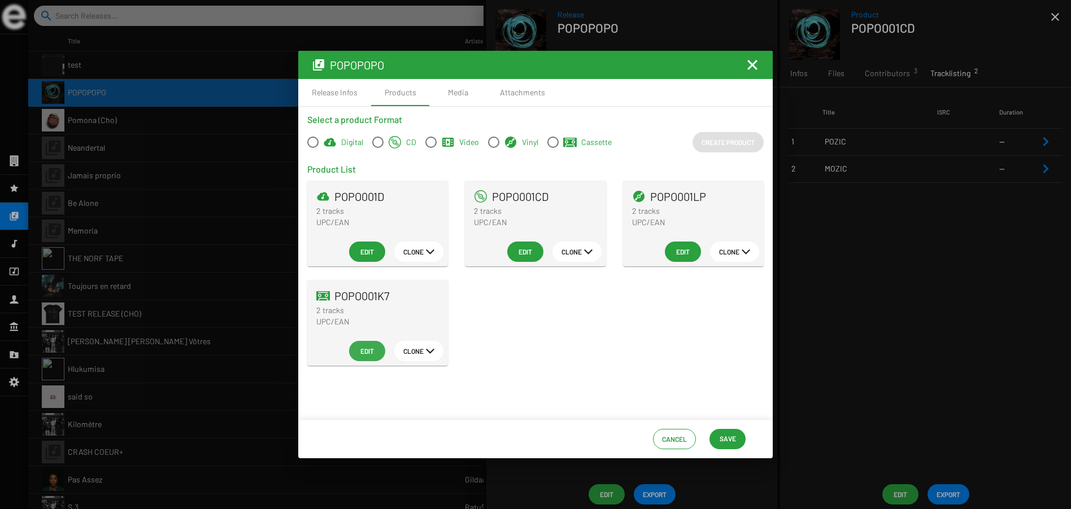
click at [369, 351] on span "Edit" at bounding box center [367, 351] width 18 height 20
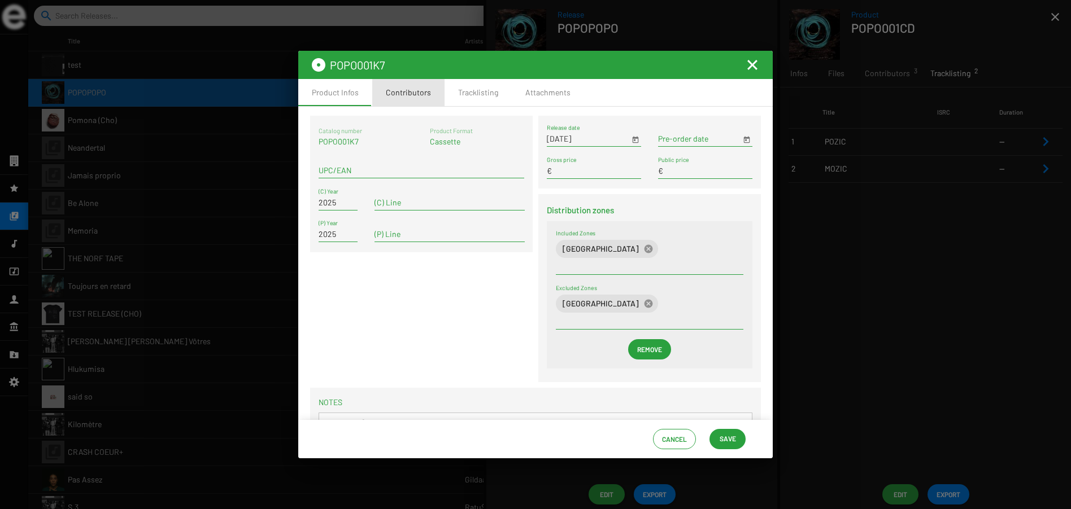
click at [412, 94] on div "Contributors" at bounding box center [408, 92] width 45 height 11
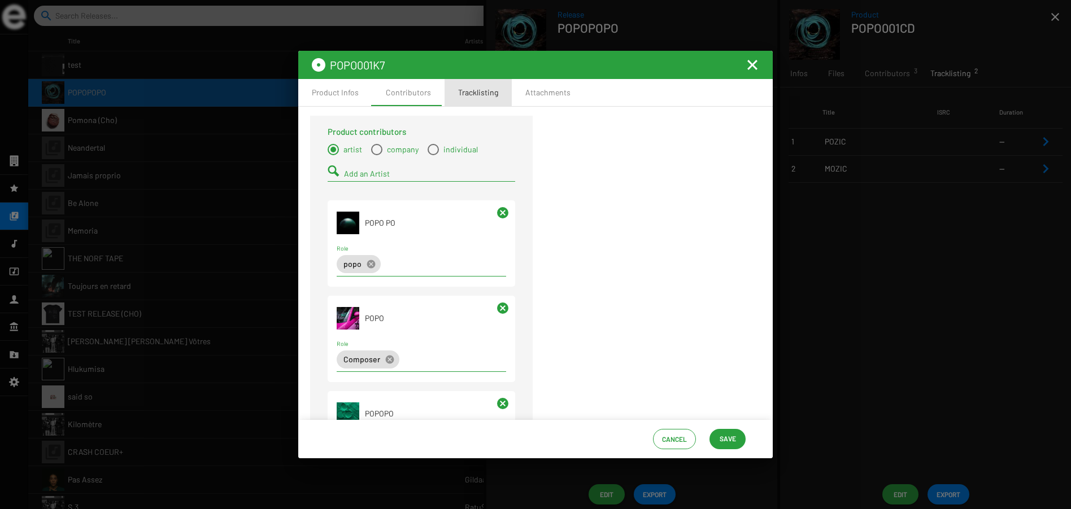
click at [464, 92] on div "Tracklisting" at bounding box center [478, 92] width 40 height 11
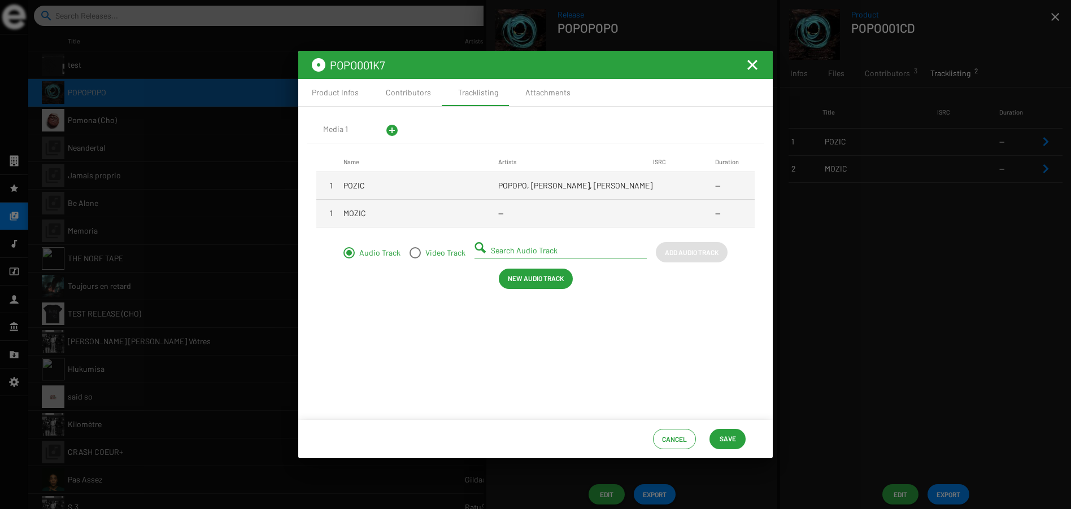
click at [554, 184] on mat-cell "POPOPO, Pierre Lapointe, Pierre Lapointe" at bounding box center [575, 185] width 155 height 27
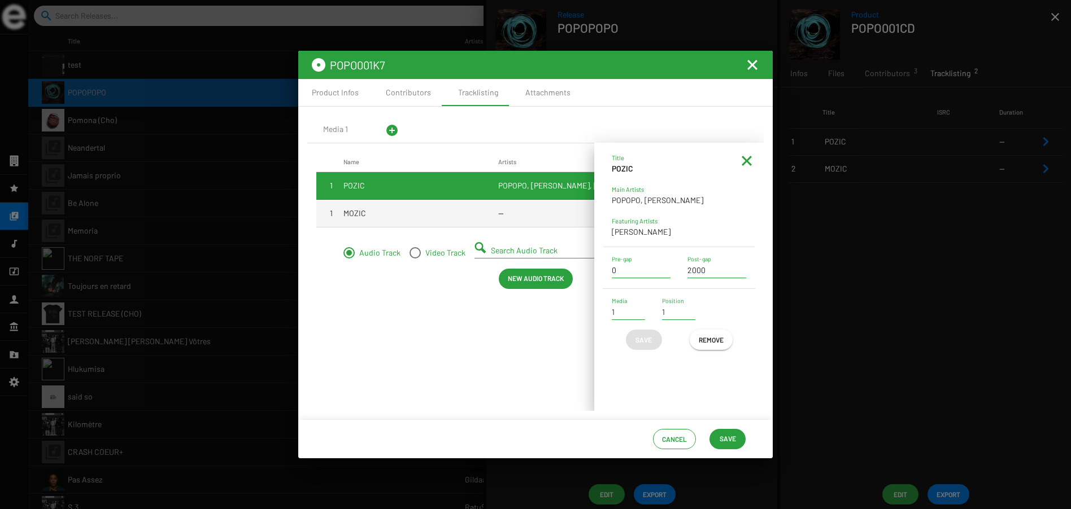
click at [748, 161] on mat-icon at bounding box center [747, 161] width 14 height 14
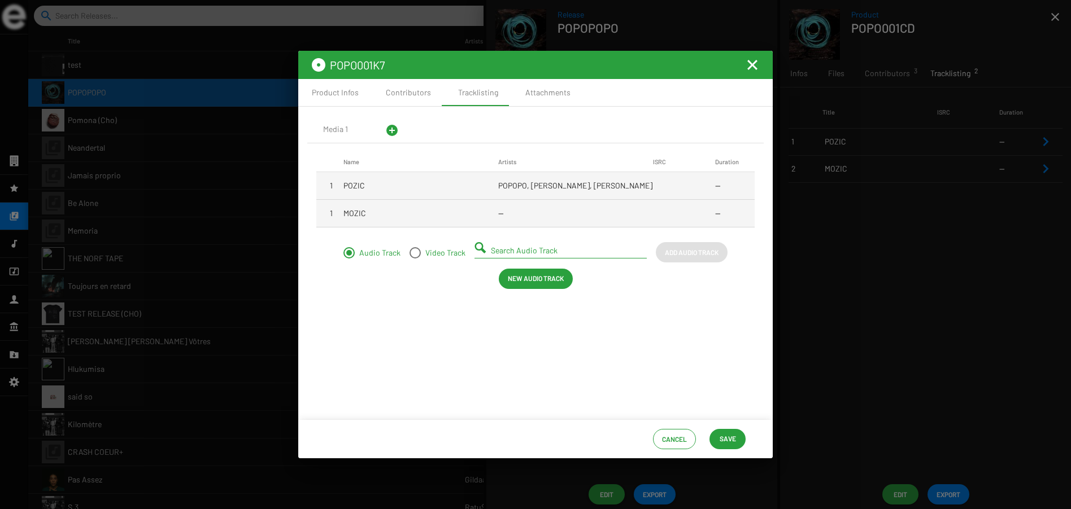
click at [393, 131] on mat-icon "add_circle" at bounding box center [392, 131] width 14 height 14
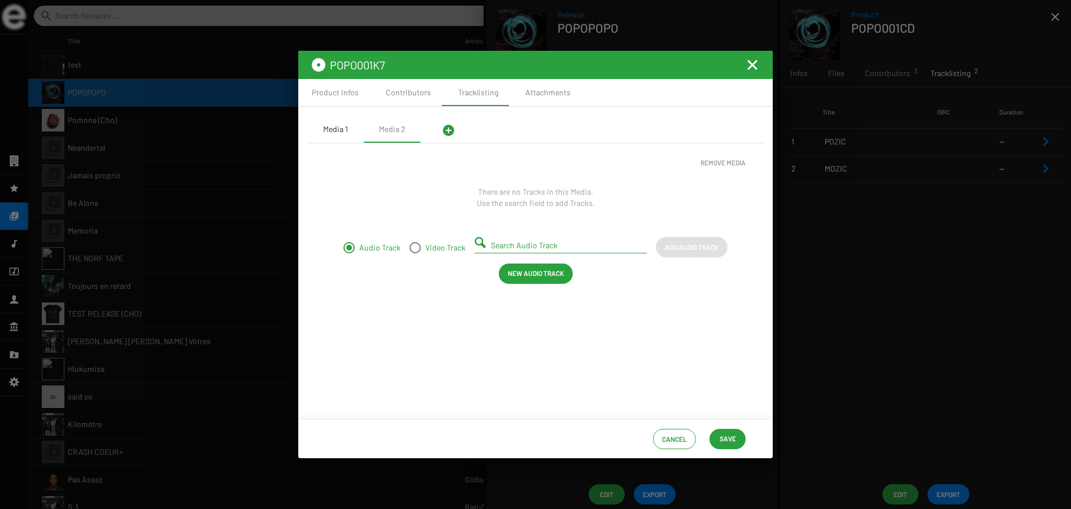
click at [345, 133] on div "Media 1" at bounding box center [335, 129] width 25 height 11
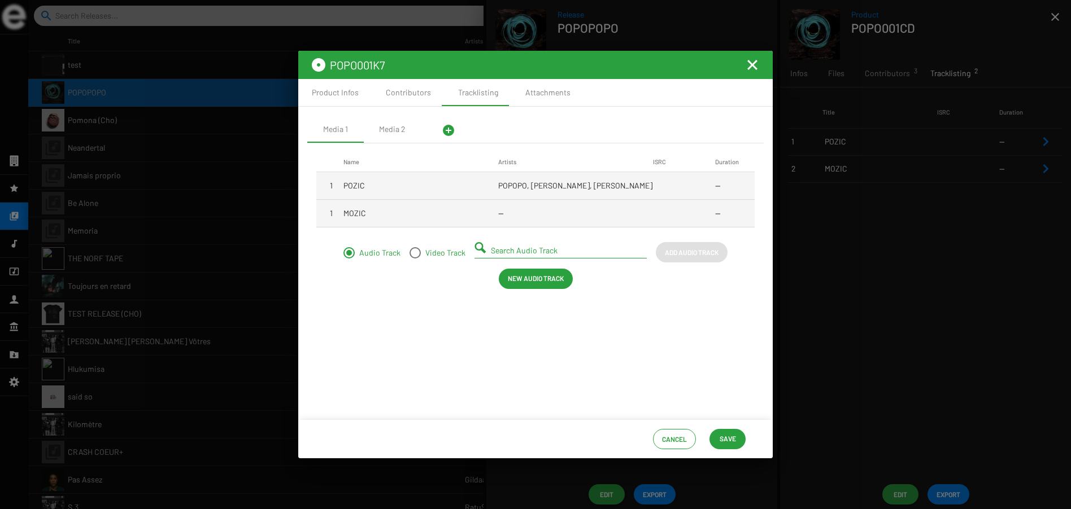
click at [552, 183] on mat-cell "POPOPO, Pierre Lapointe, Pierre Lapointe" at bounding box center [575, 185] width 155 height 27
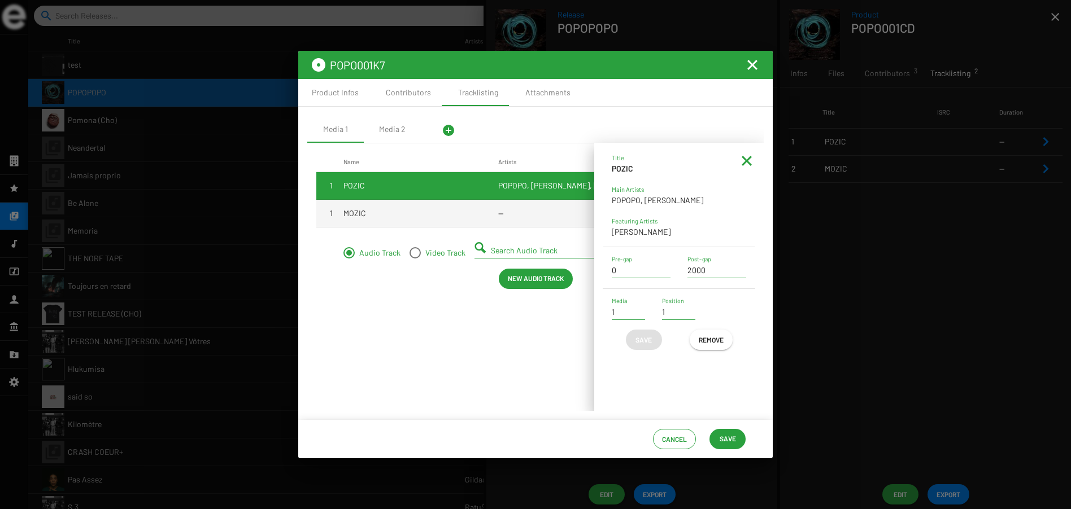
click at [667, 355] on app-track-infos "Title POZIC Main Artists POPOPO, Pierre Lapointe Featuring Artists Pierre Lapoi…" at bounding box center [678, 251] width 169 height 216
click at [436, 217] on mat-cell "MOZIC" at bounding box center [420, 213] width 155 height 27
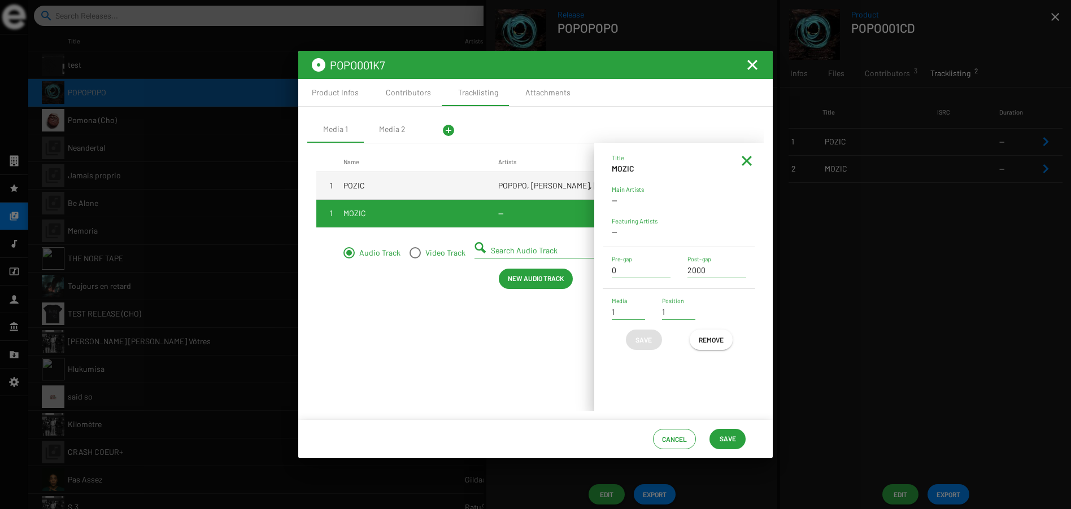
click at [747, 159] on mat-icon at bounding box center [747, 161] width 14 height 14
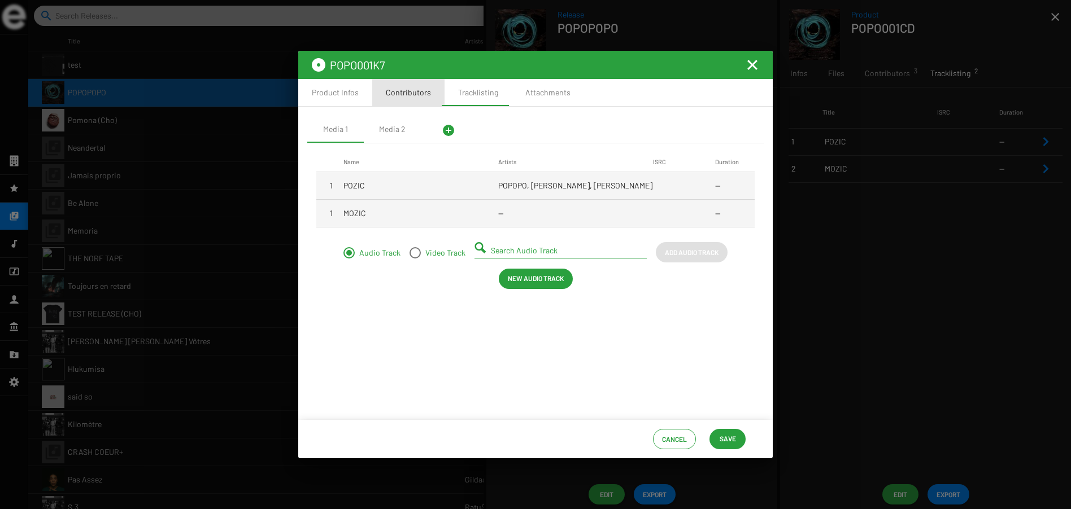
click at [419, 91] on div "Contributors" at bounding box center [408, 92] width 45 height 11
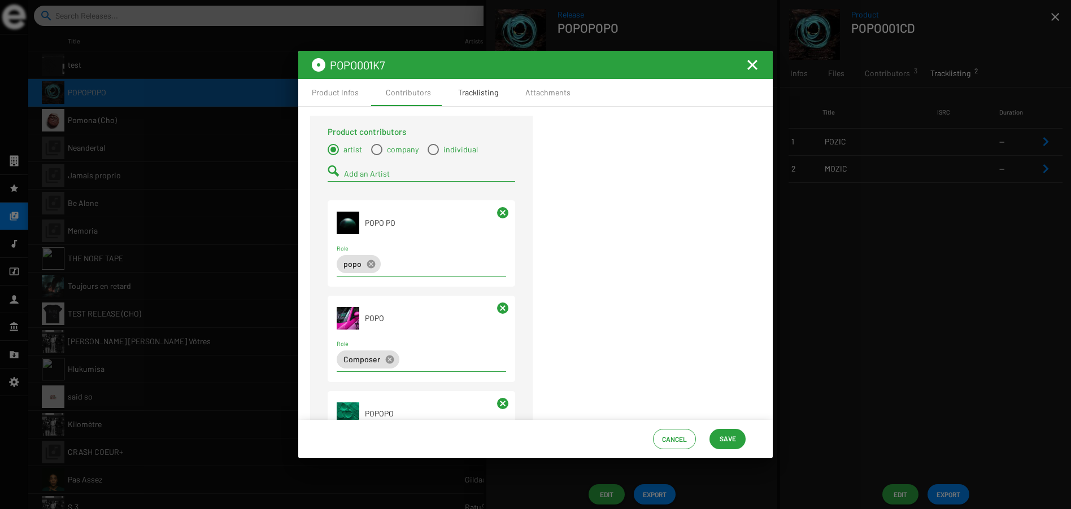
click at [478, 96] on div "Tracklisting" at bounding box center [478, 92] width 40 height 11
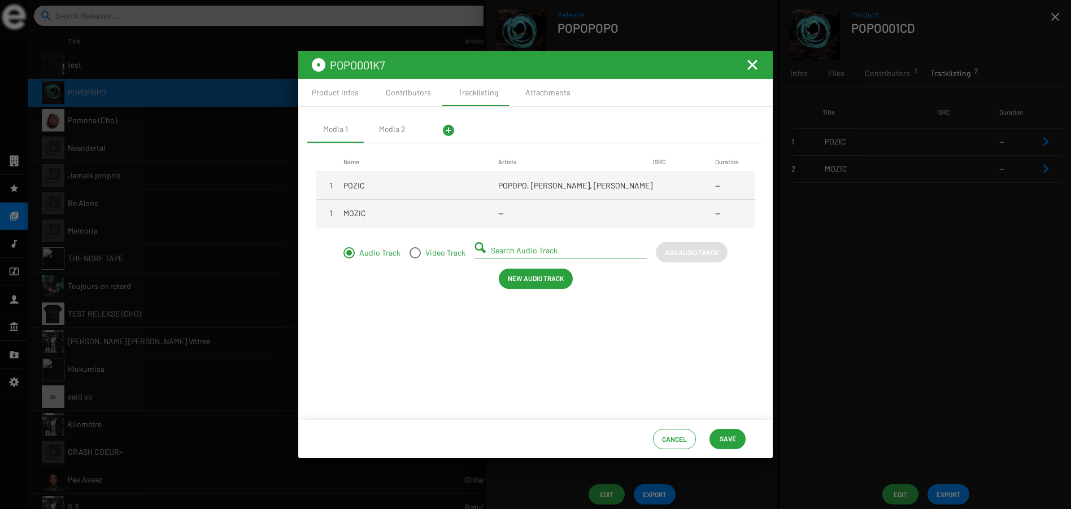
click at [548, 190] on mat-cell "POPOPO, Pierre Lapointe, Pierre Lapointe" at bounding box center [575, 185] width 155 height 27
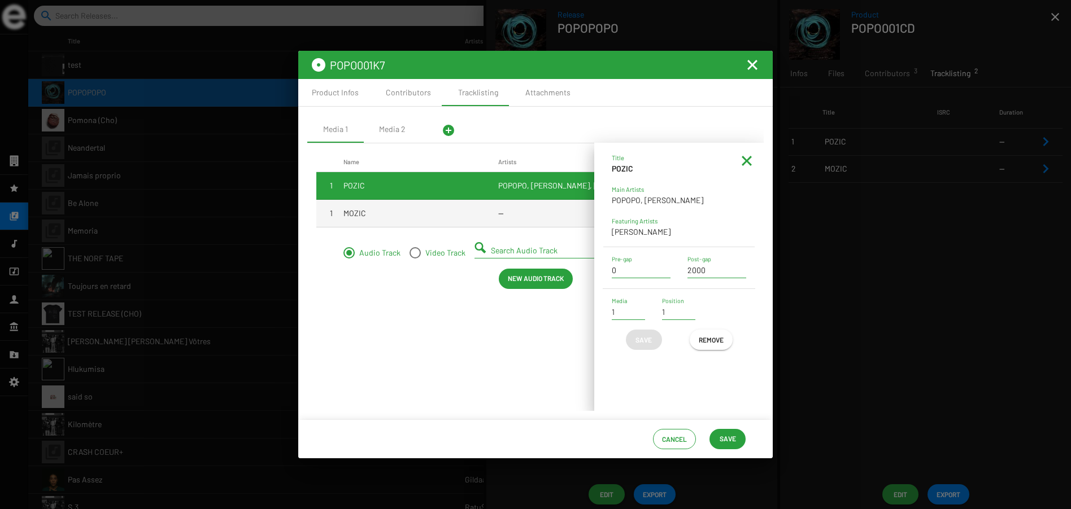
click at [525, 211] on mat-cell "--" at bounding box center [575, 213] width 155 height 27
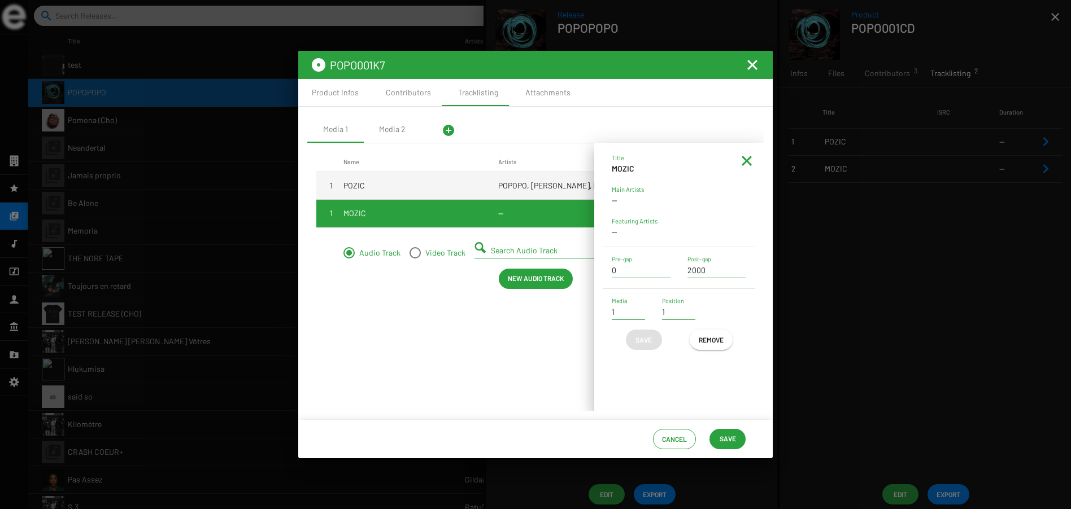
click at [522, 184] on mat-cell "POPOPO, Pierre Lapointe, Pierre Lapointe" at bounding box center [575, 185] width 155 height 27
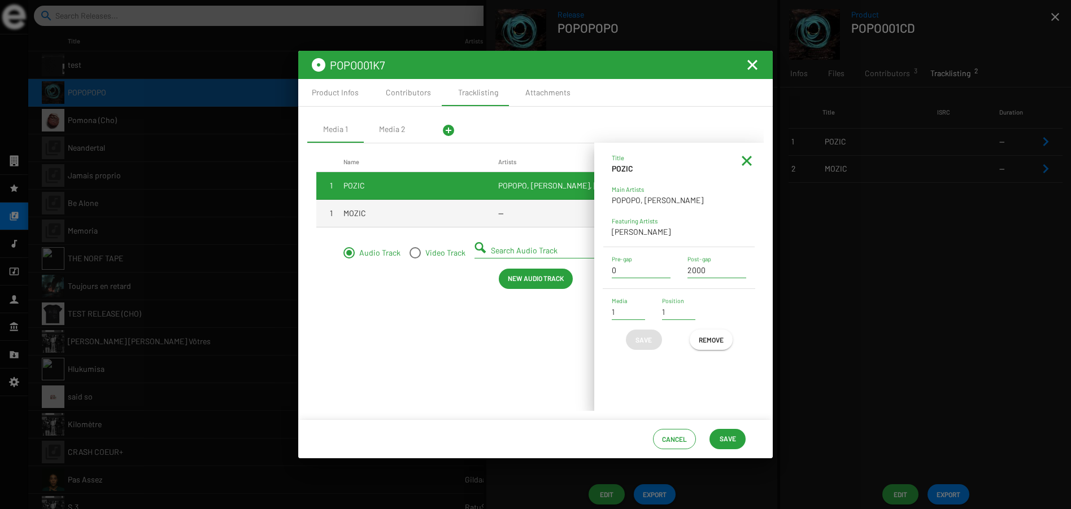
click at [530, 198] on mat-cell "POPOPO, Pierre Lapointe, Pierre Lapointe" at bounding box center [575, 185] width 155 height 27
click at [529, 209] on mat-cell "--" at bounding box center [575, 213] width 155 height 27
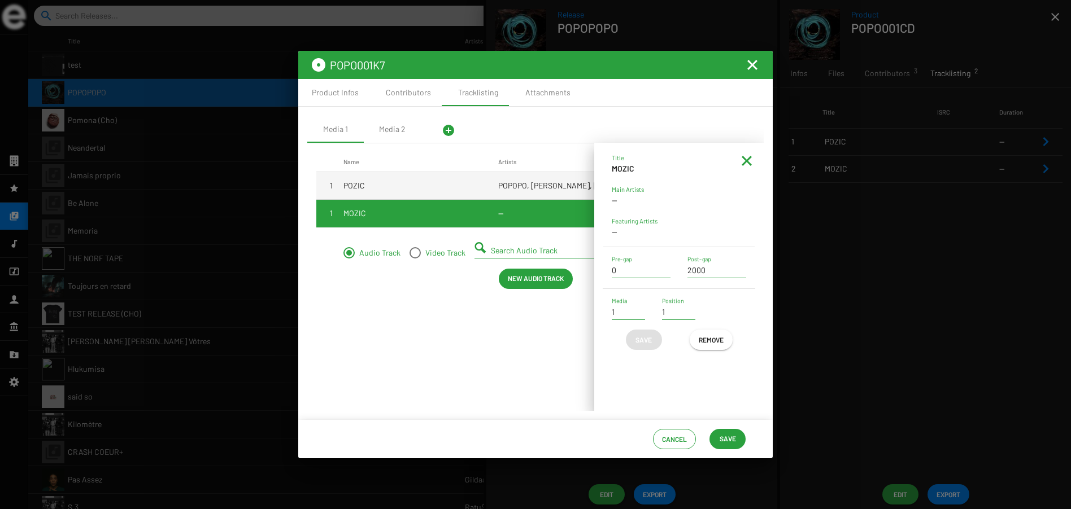
click at [524, 182] on mat-cell "POPOPO, Pierre Lapointe, Pierre Lapointe" at bounding box center [575, 185] width 155 height 27
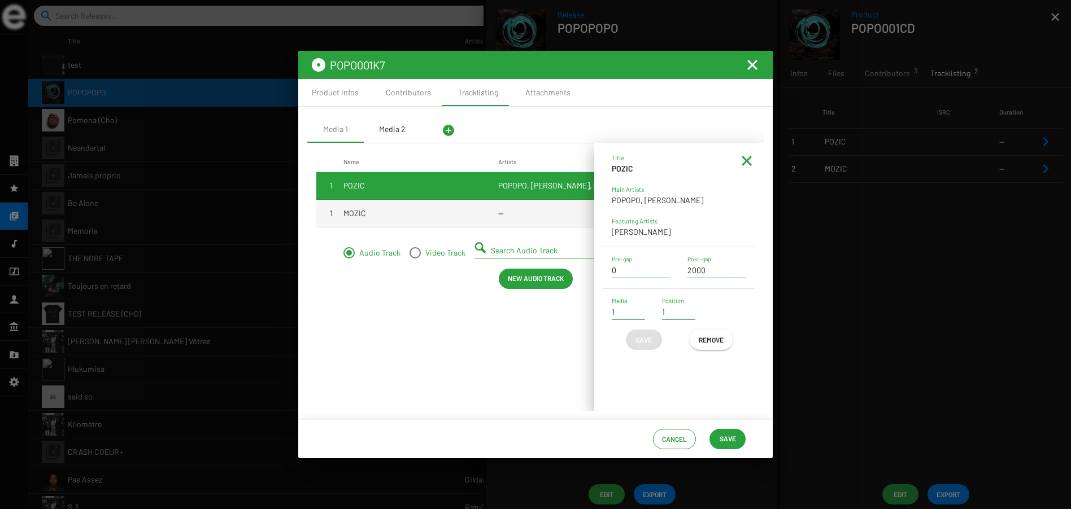
click at [397, 126] on div "Media 2" at bounding box center [392, 129] width 27 height 11
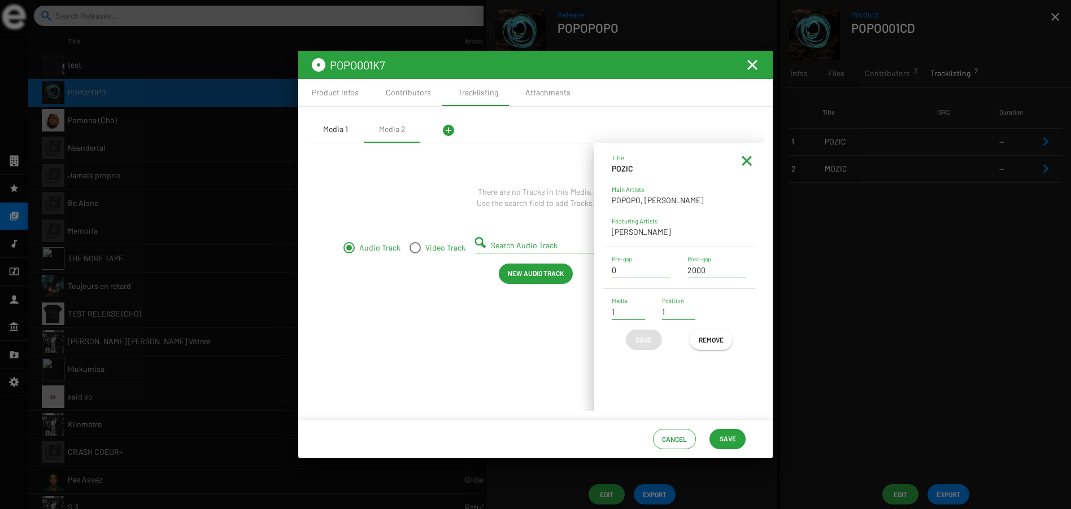
click at [335, 133] on div "Media 1" at bounding box center [335, 129] width 25 height 11
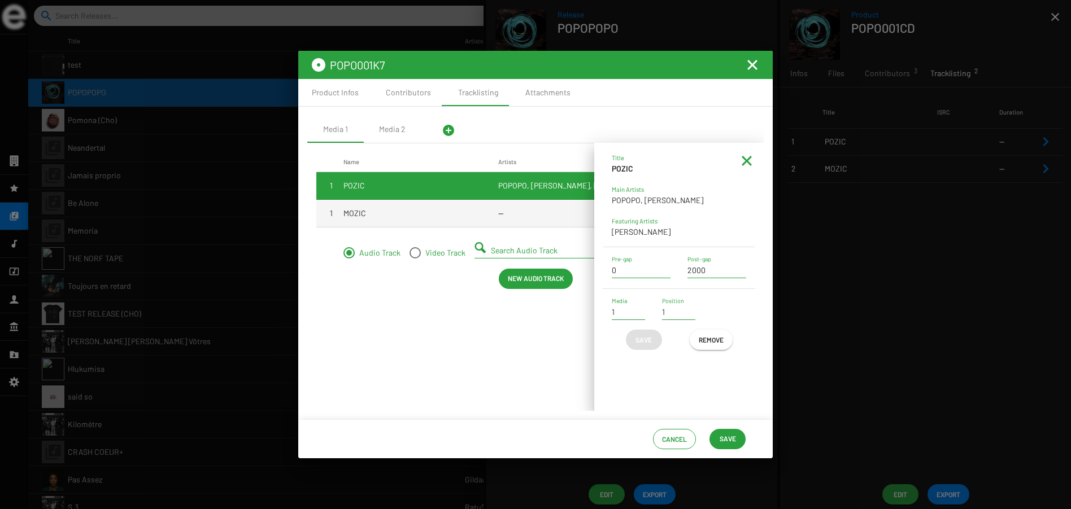
click at [746, 158] on mat-icon at bounding box center [747, 161] width 14 height 14
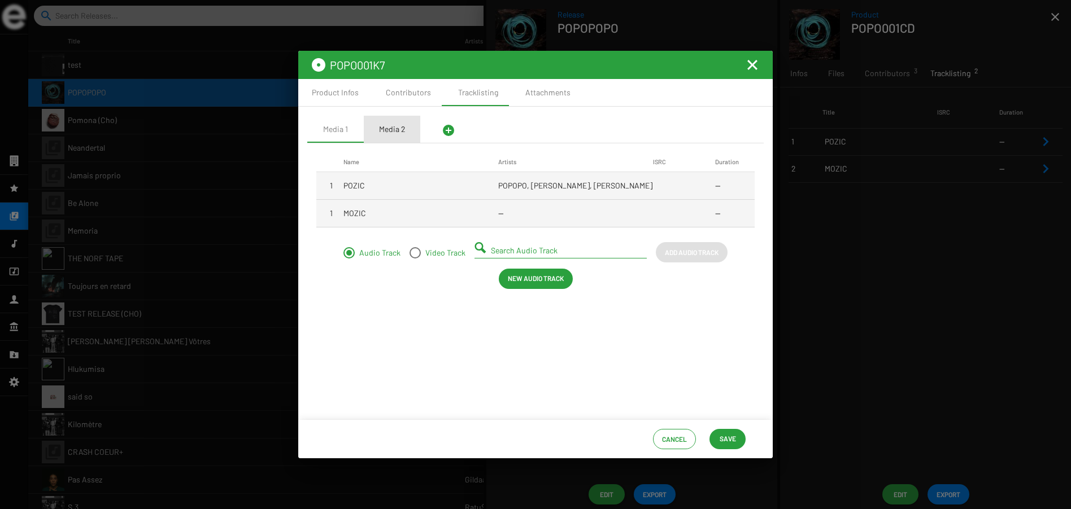
click at [391, 130] on div "Media 2" at bounding box center [392, 129] width 27 height 11
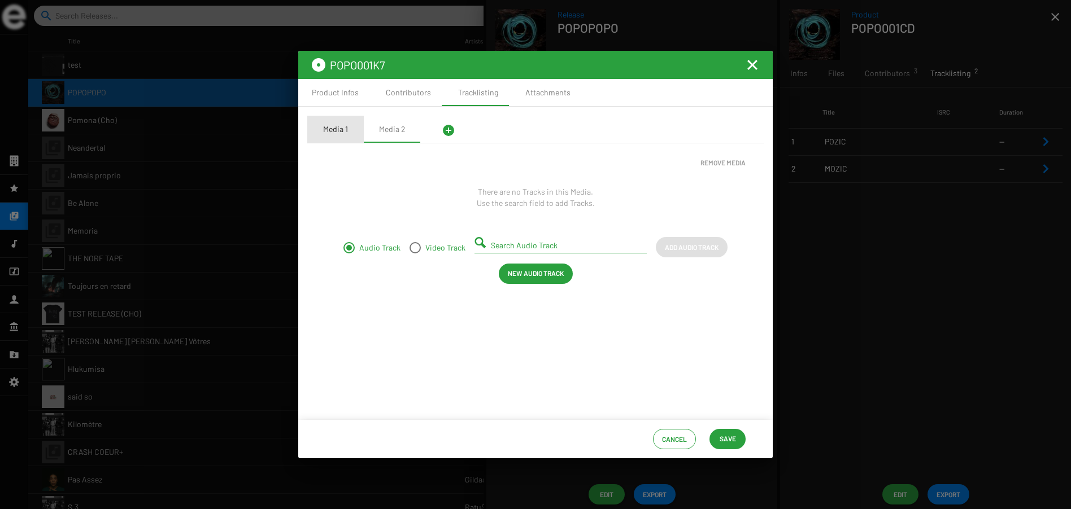
click at [332, 130] on div "Media 1" at bounding box center [335, 129] width 25 height 11
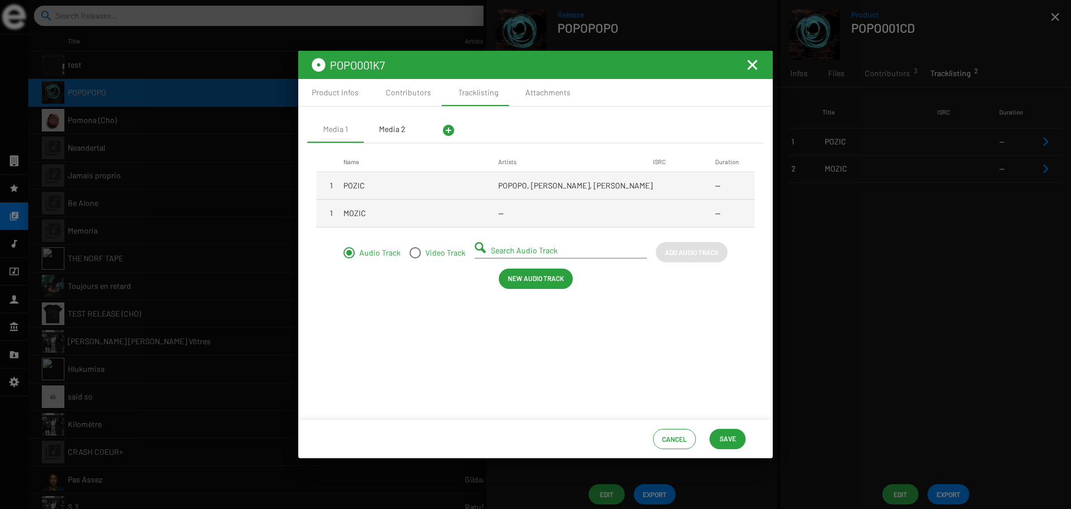
click at [398, 129] on div "Media 2" at bounding box center [392, 129] width 27 height 11
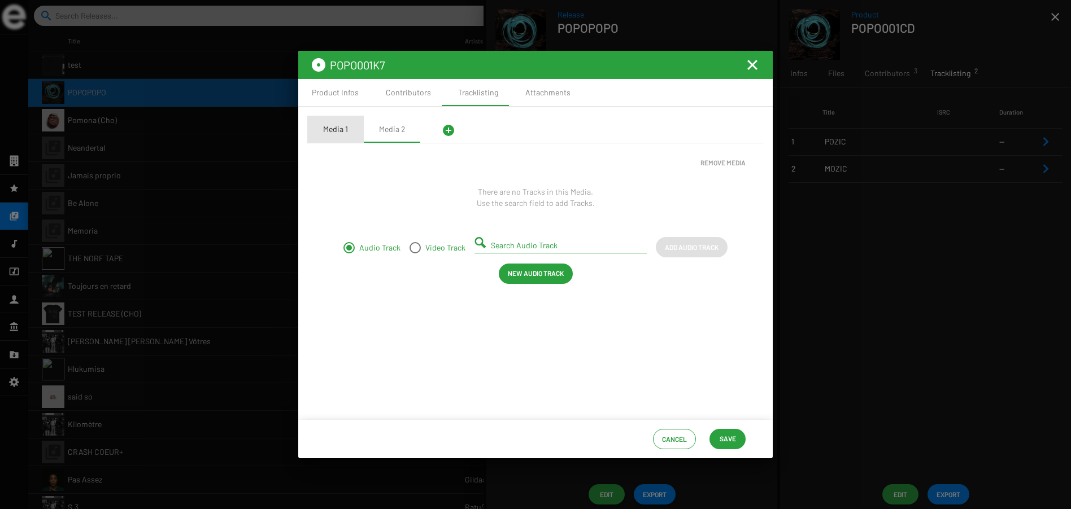
click at [342, 129] on div "Media 1" at bounding box center [335, 129] width 25 height 11
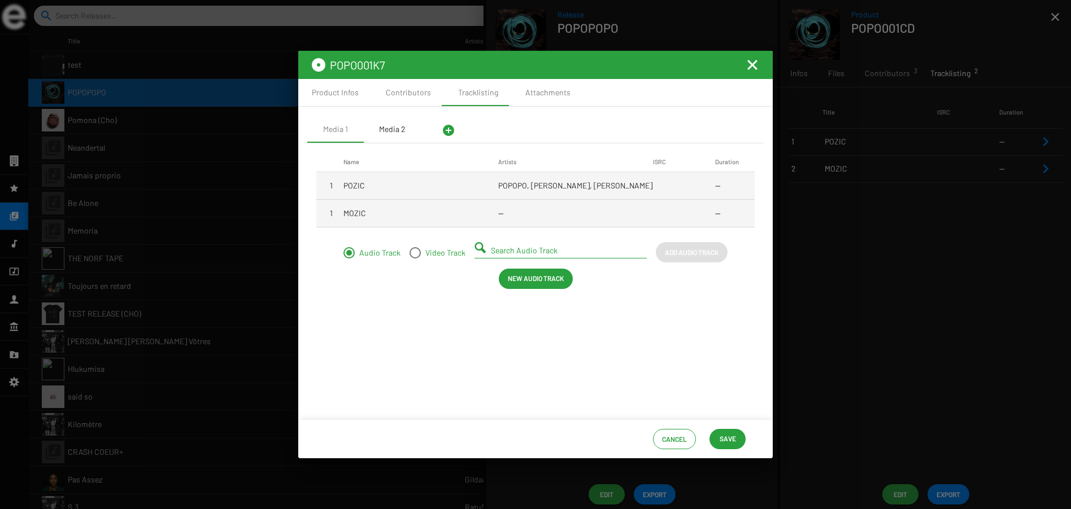
click at [394, 131] on div "Media 2" at bounding box center [392, 129] width 27 height 11
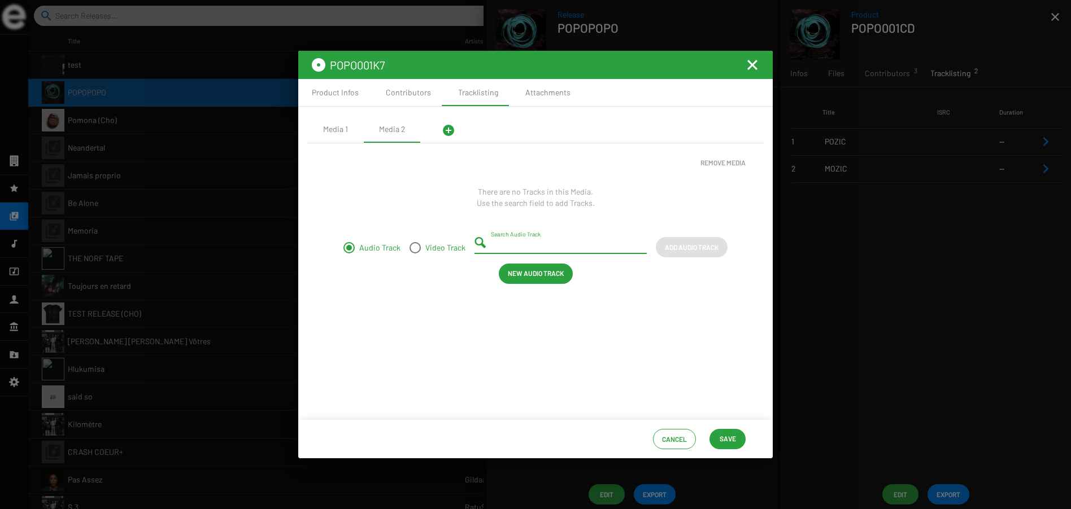
click at [526, 245] on input "Search Audio Track" at bounding box center [563, 245] width 144 height 9
type input "POZIC"
click at [516, 267] on span "POZIC" at bounding box center [559, 267] width 154 height 14
click at [686, 246] on span "Add Audio Track" at bounding box center [692, 247] width 54 height 20
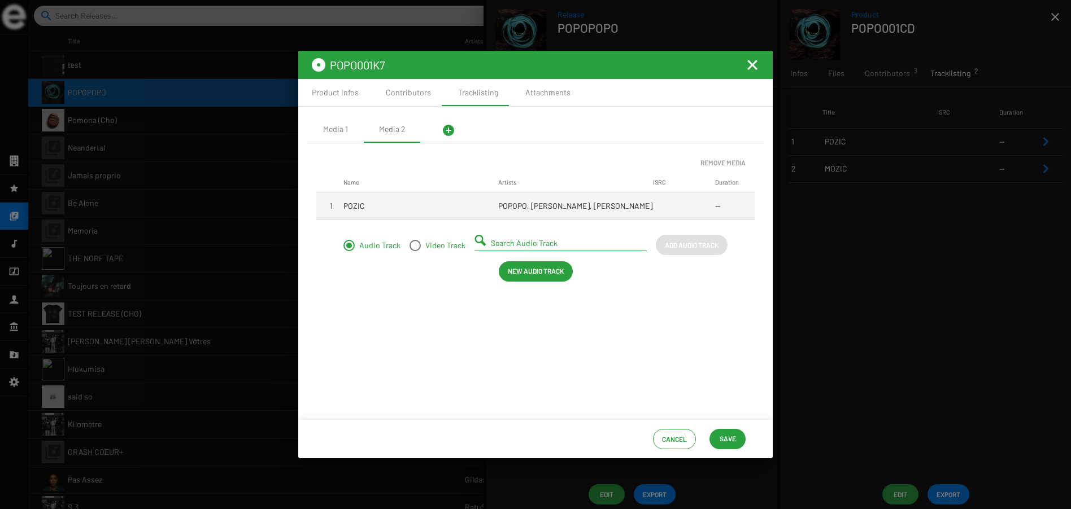
click at [533, 337] on div "Remove Media Name Artists ISRC Duration 1 POZIC POPOPO, Pierre Lapointe, Pierre…" at bounding box center [535, 277] width 438 height 250
click at [335, 129] on div "Media 1" at bounding box center [335, 129] width 25 height 11
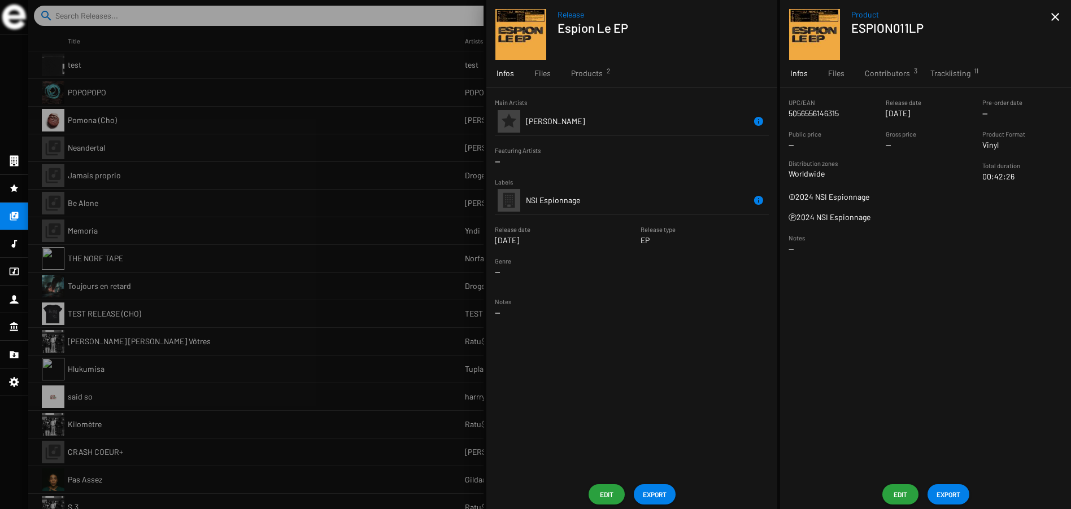
click at [944, 494] on span "EXPORT" at bounding box center [948, 495] width 24 height 20
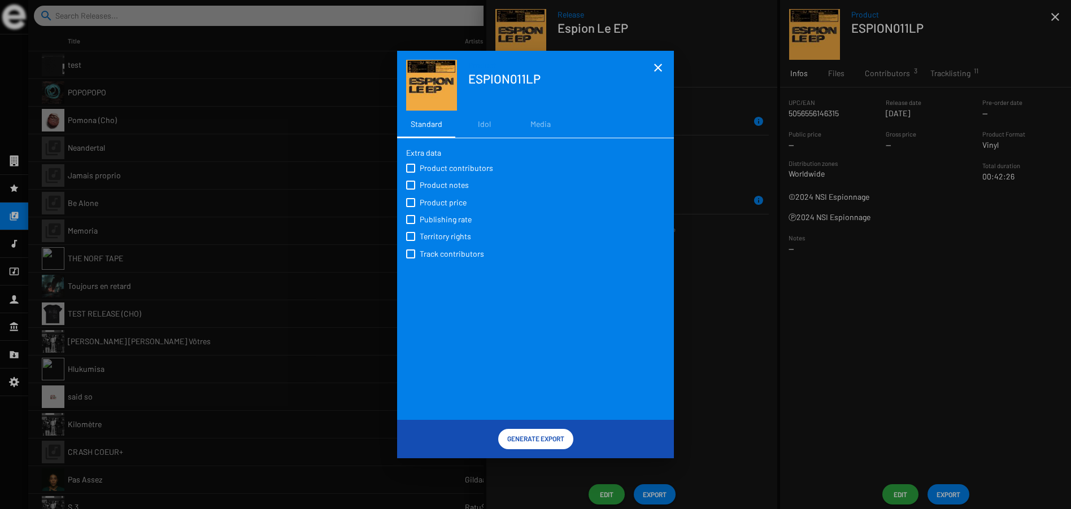
click at [531, 443] on span "Generate Export" at bounding box center [535, 439] width 57 height 20
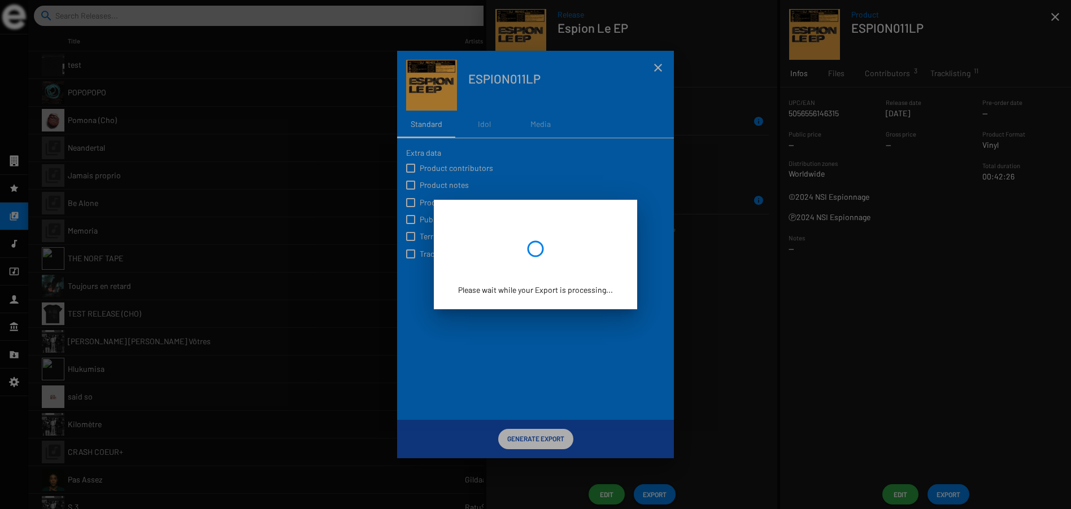
click at [271, 75] on div at bounding box center [535, 254] width 1071 height 509
click at [657, 69] on div at bounding box center [535, 254] width 1071 height 509
